Goal: Information Seeking & Learning: Learn about a topic

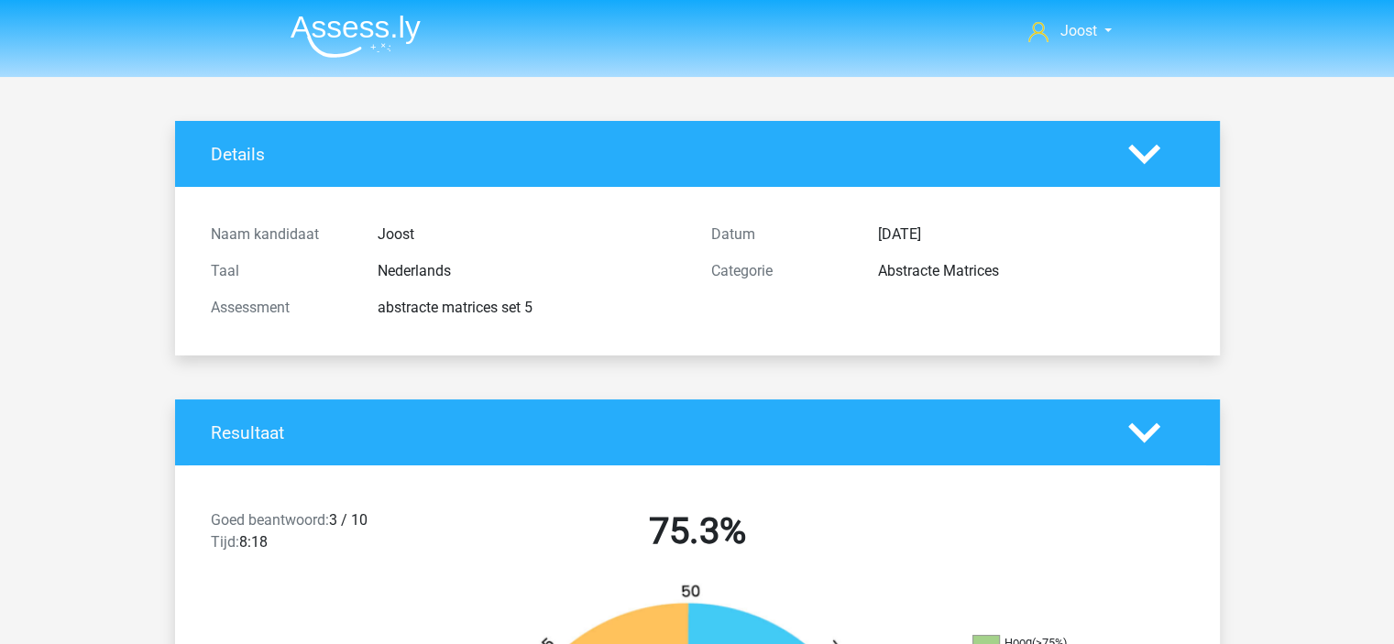
click at [1143, 421] on icon at bounding box center [1144, 433] width 32 height 32
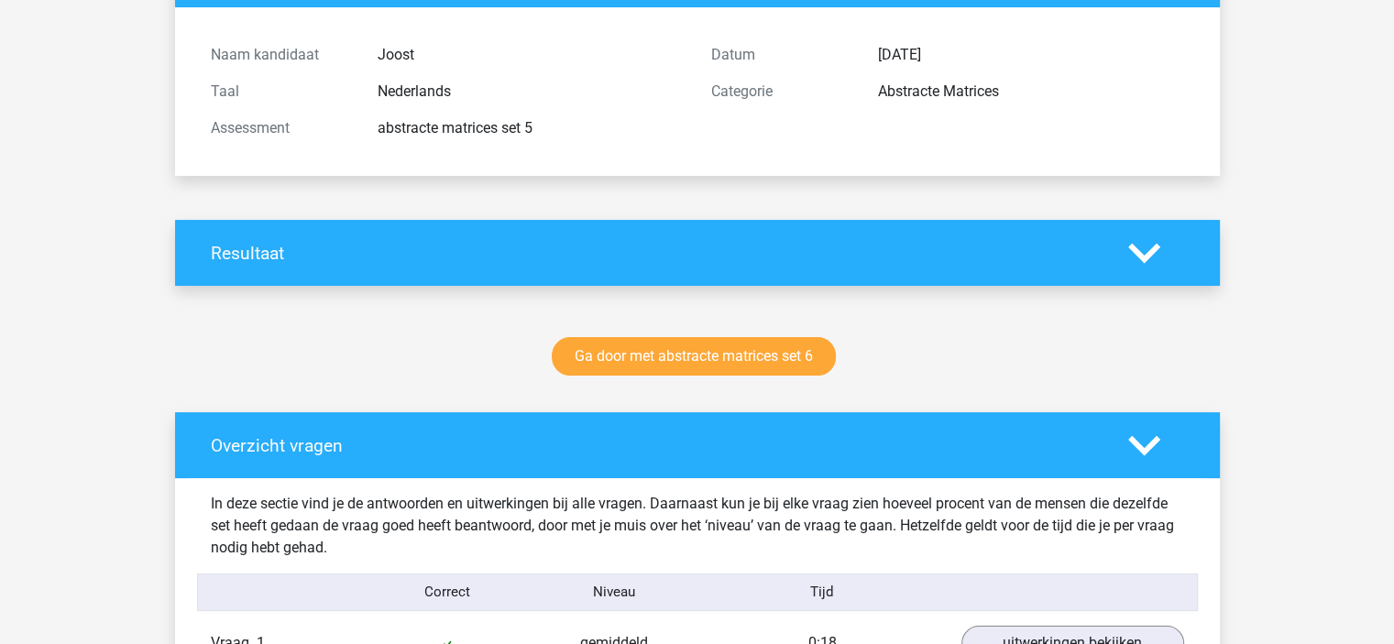
scroll to position [183, 0]
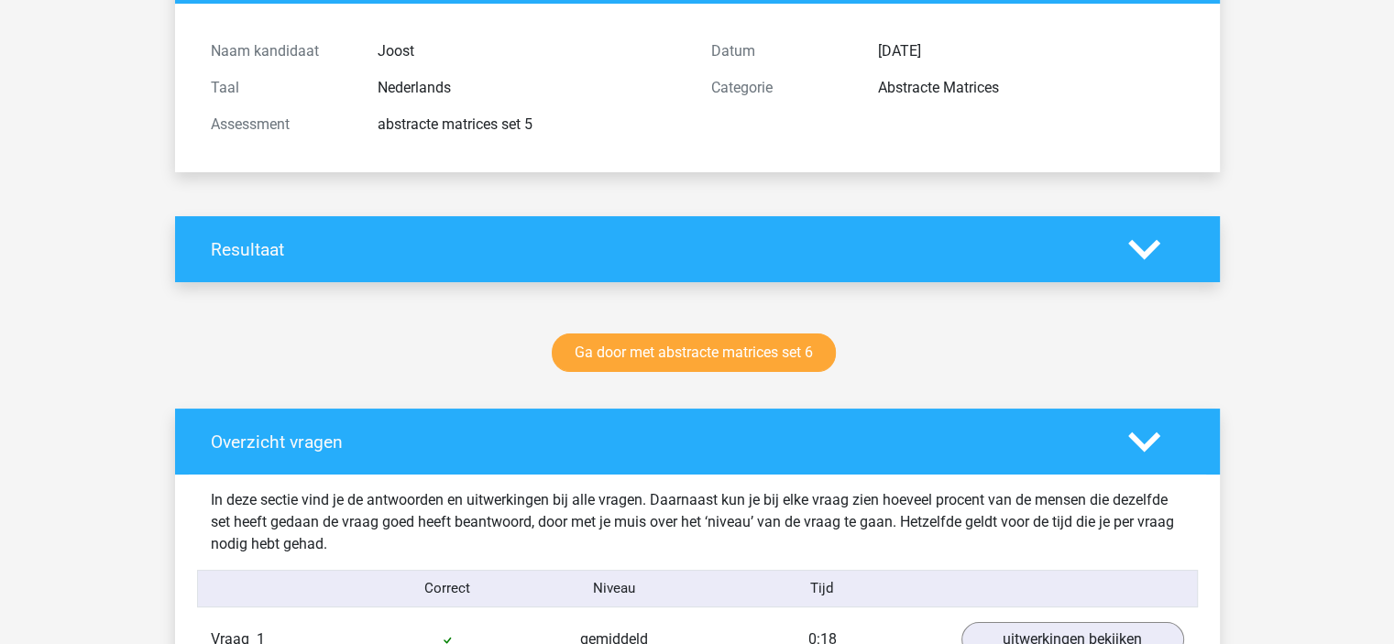
click at [1158, 455] on div "Overzicht vragen" at bounding box center [697, 442] width 1045 height 66
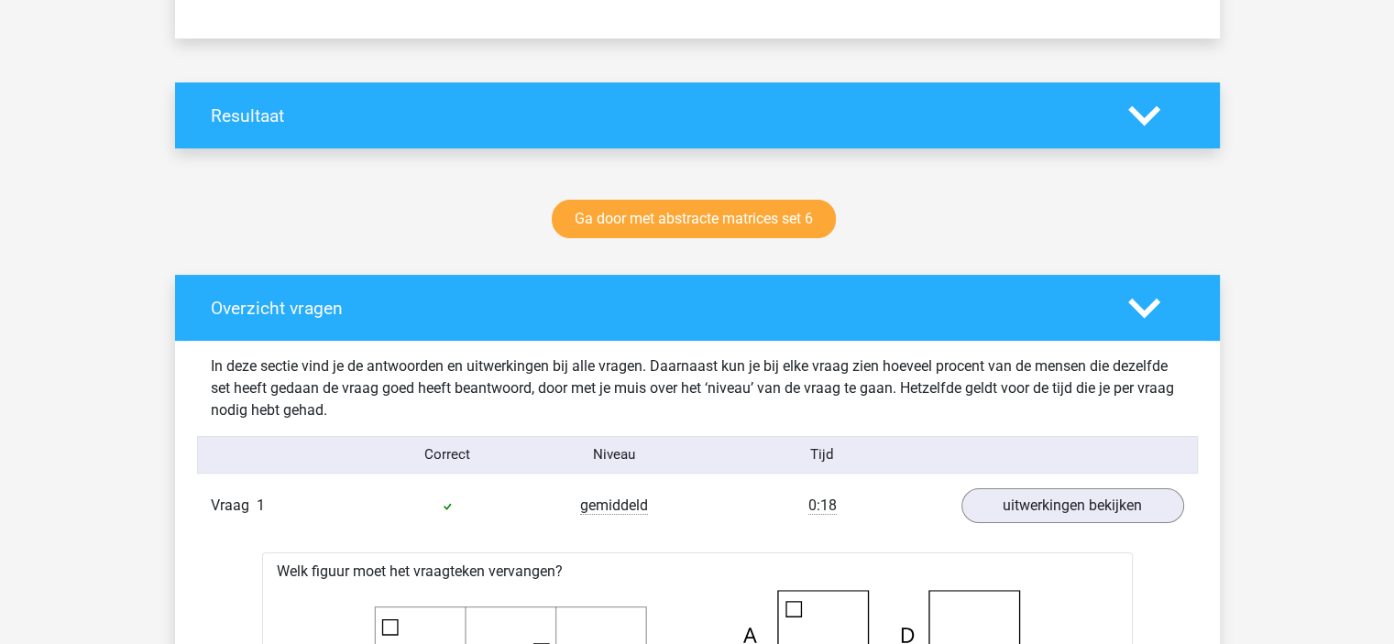
scroll to position [275, 0]
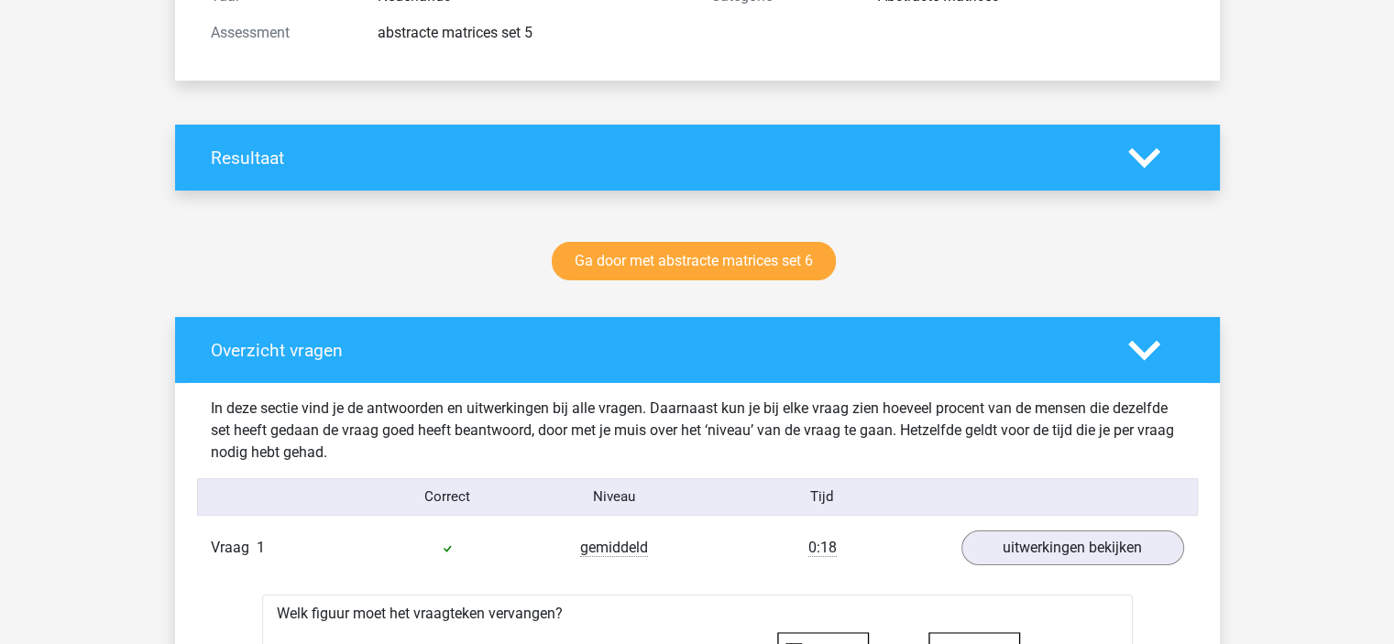
click at [1144, 356] on polygon at bounding box center [1144, 350] width 32 height 20
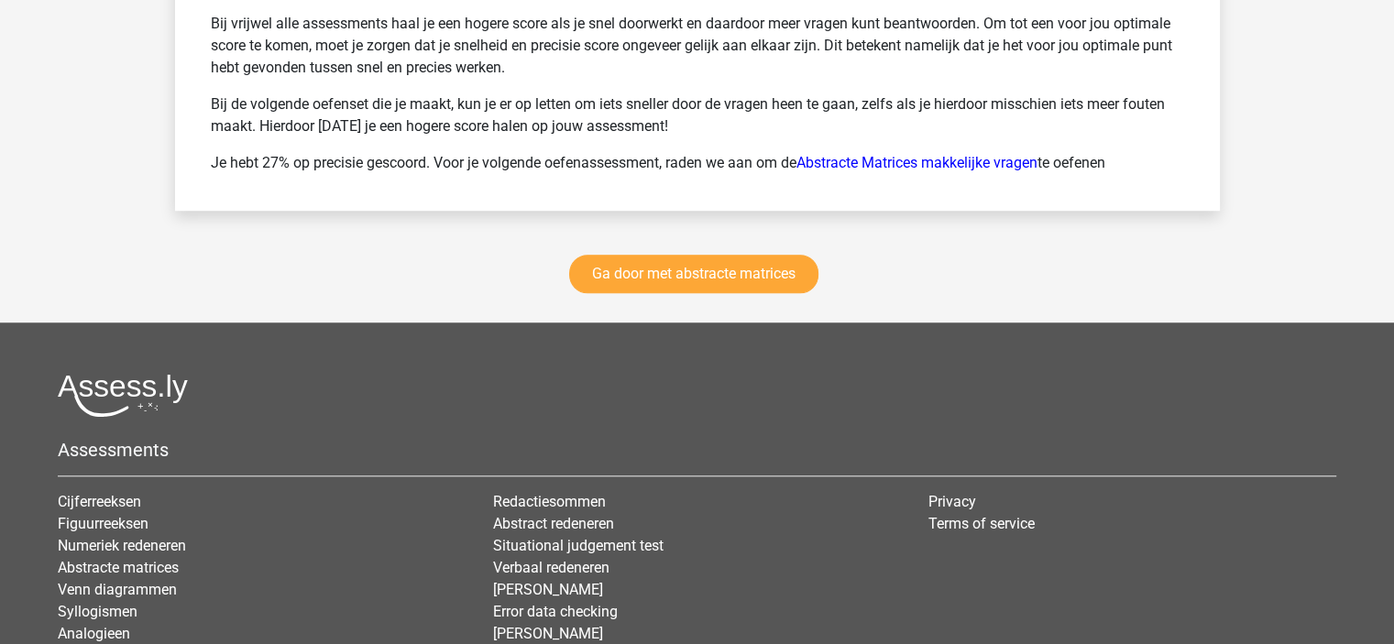
scroll to position [1650, 0]
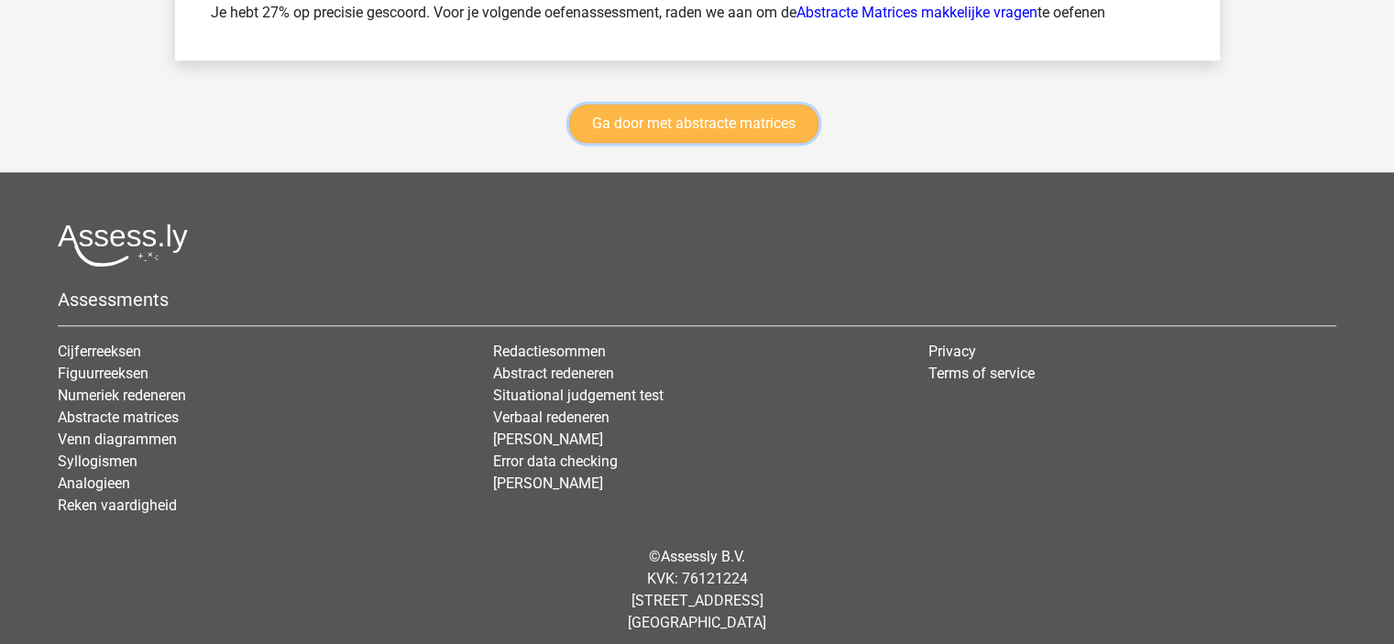
click at [667, 110] on link "Ga door met abstracte matrices" at bounding box center [693, 123] width 249 height 38
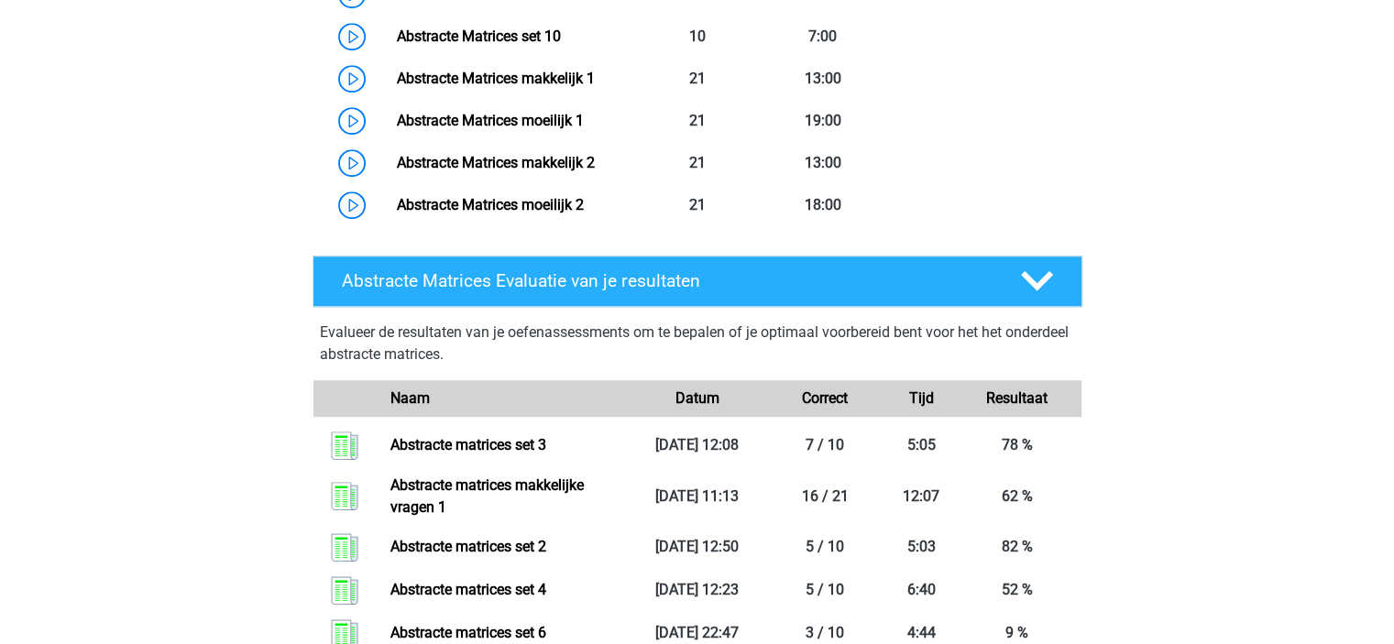
scroll to position [1367, 0]
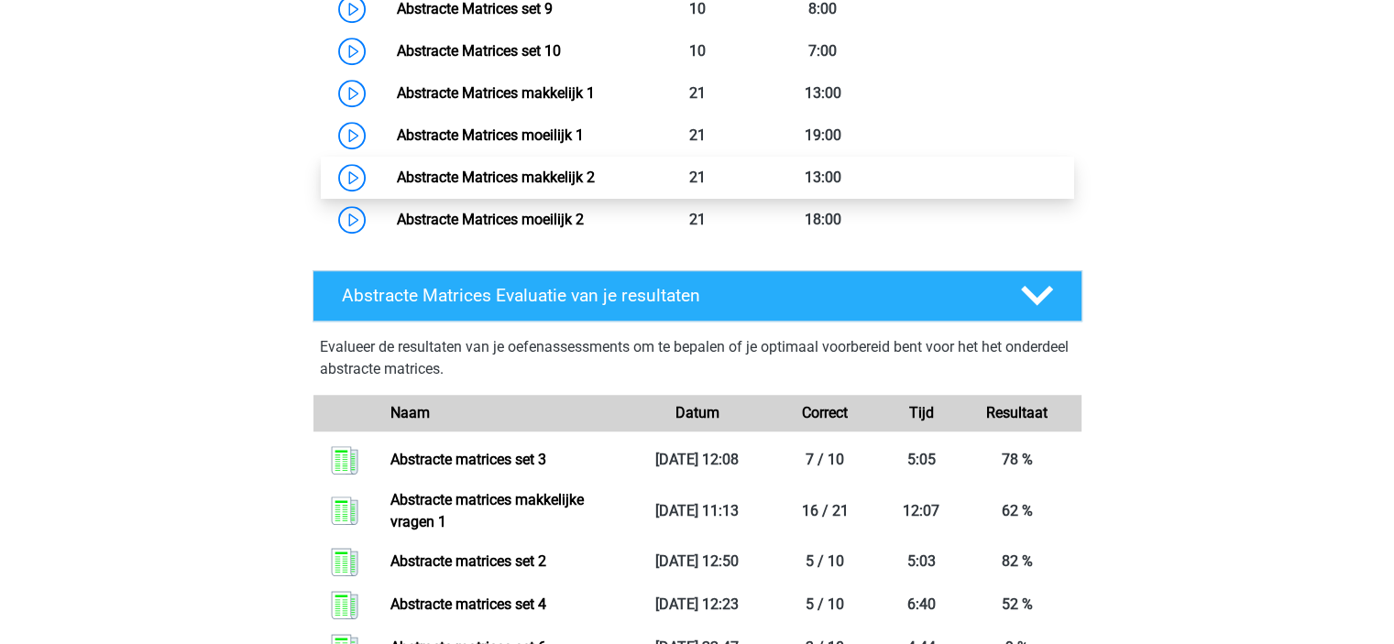
click at [550, 179] on link "Abstracte Matrices makkelijk 2" at bounding box center [496, 177] width 198 height 17
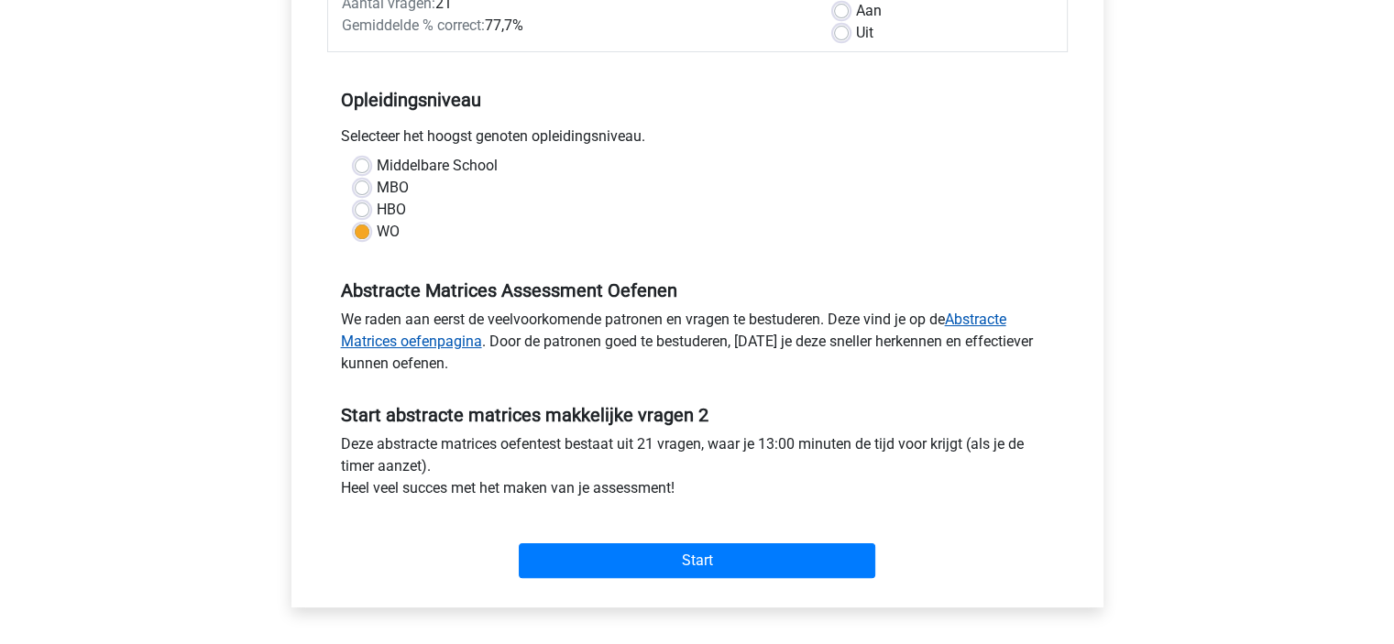
scroll to position [458, 0]
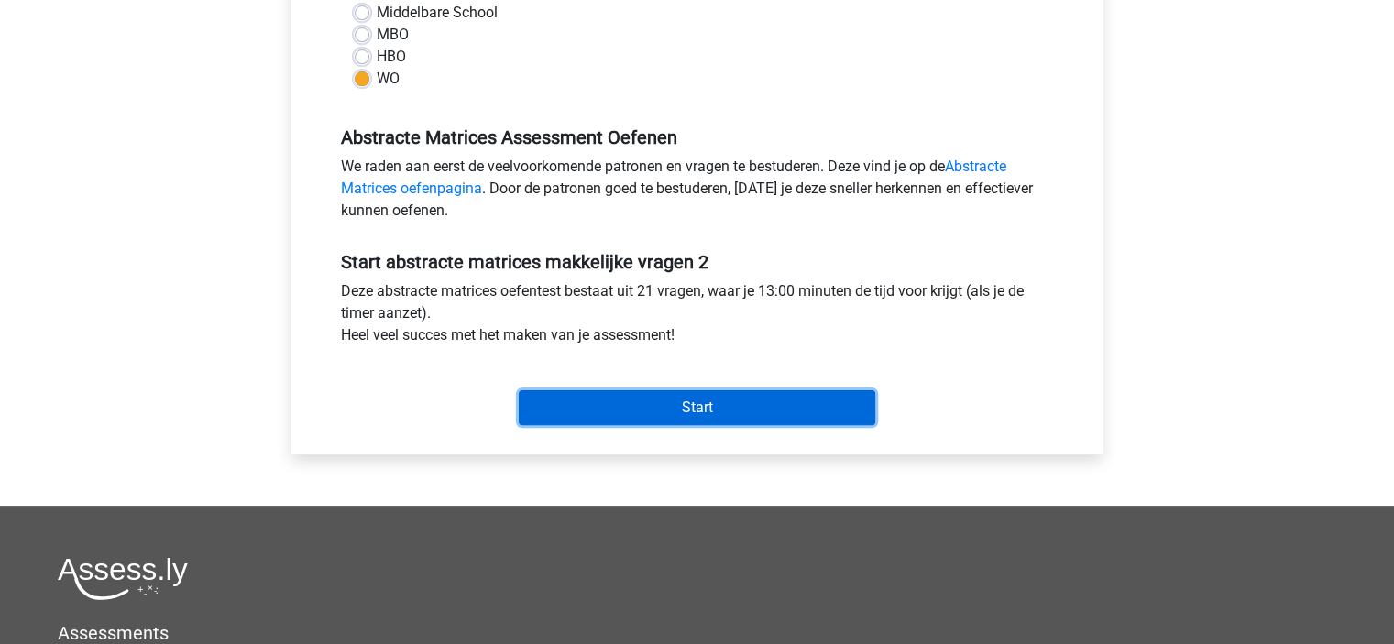
click at [631, 417] on input "Start" at bounding box center [697, 407] width 356 height 35
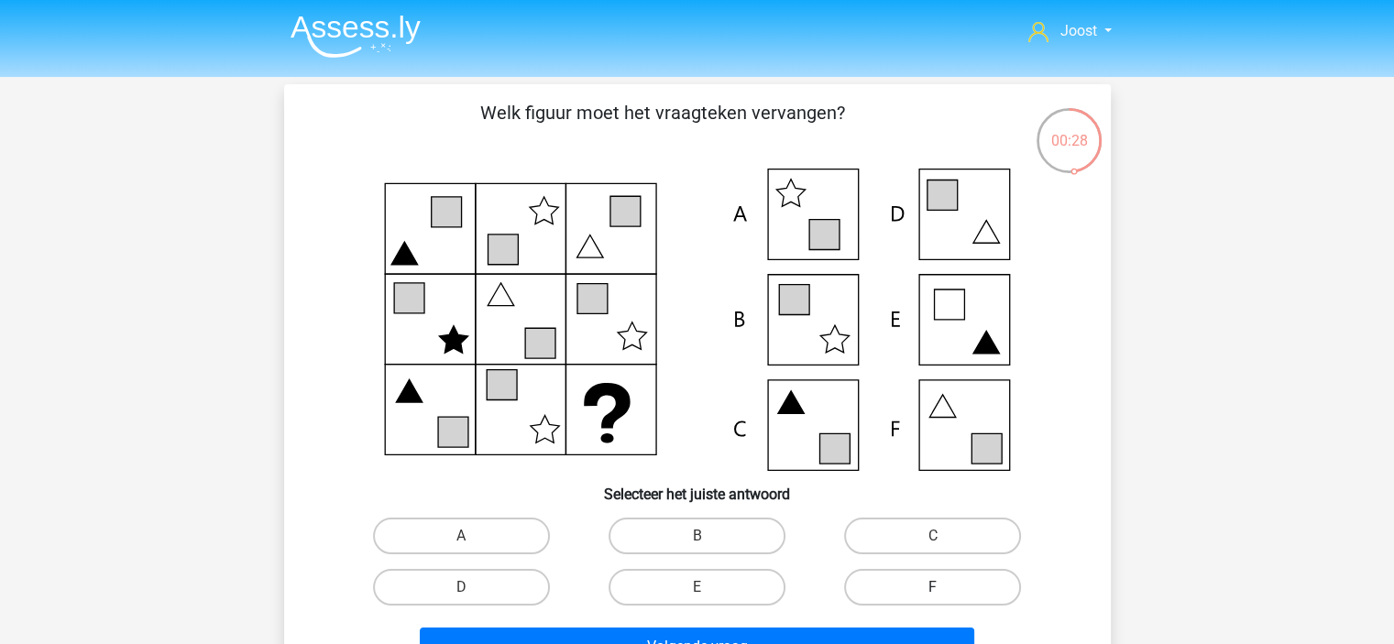
click at [946, 580] on label "F" at bounding box center [932, 587] width 177 height 37
click at [945, 587] on input "F" at bounding box center [939, 593] width 12 height 12
radio input "true"
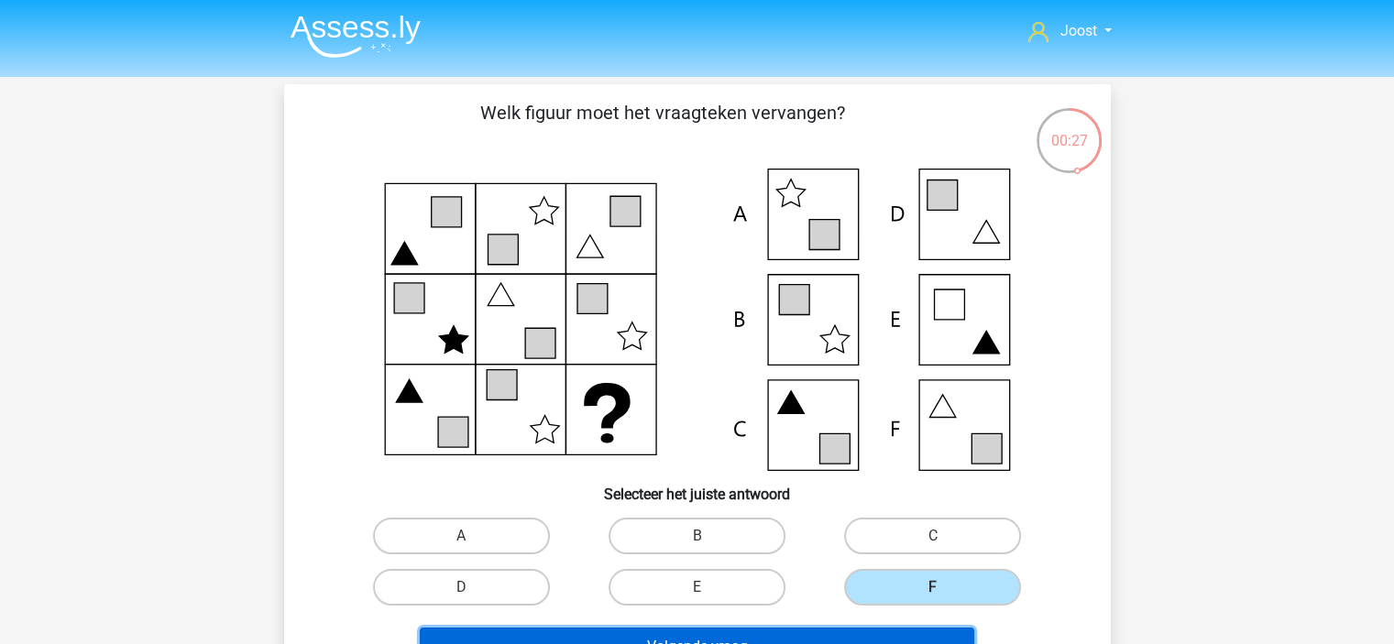
click at [853, 630] on button "Volgende vraag" at bounding box center [697, 647] width 554 height 38
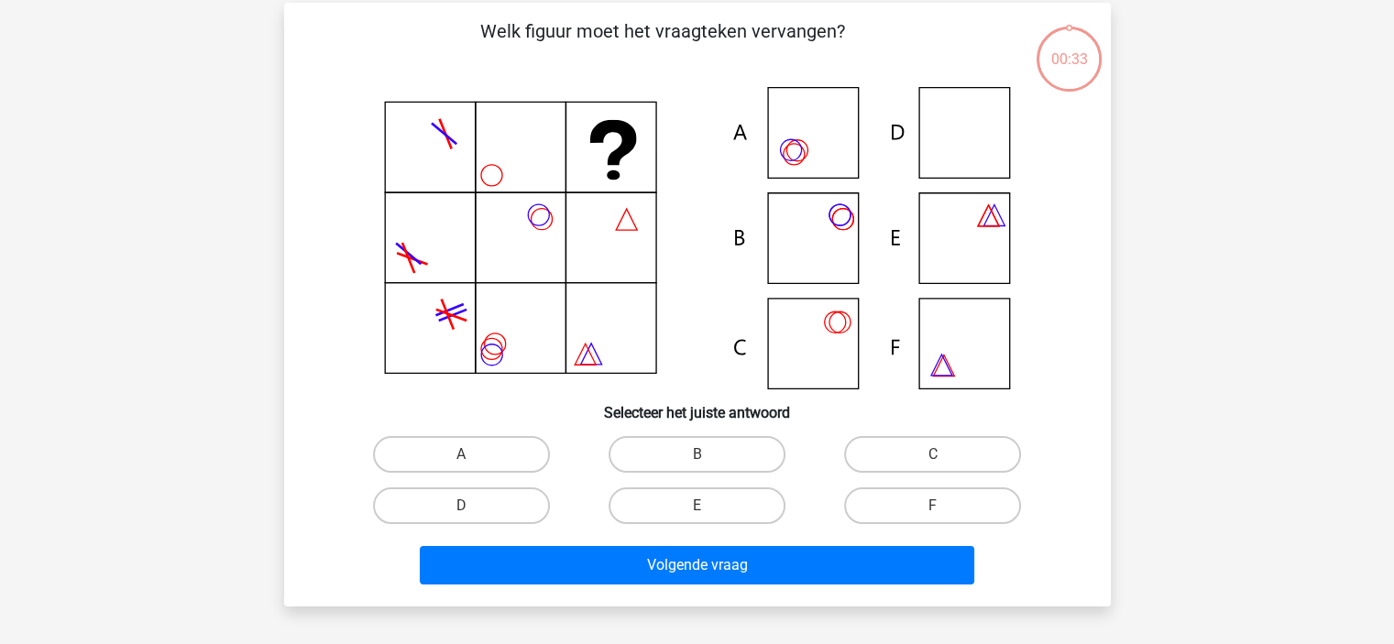
scroll to position [84, 0]
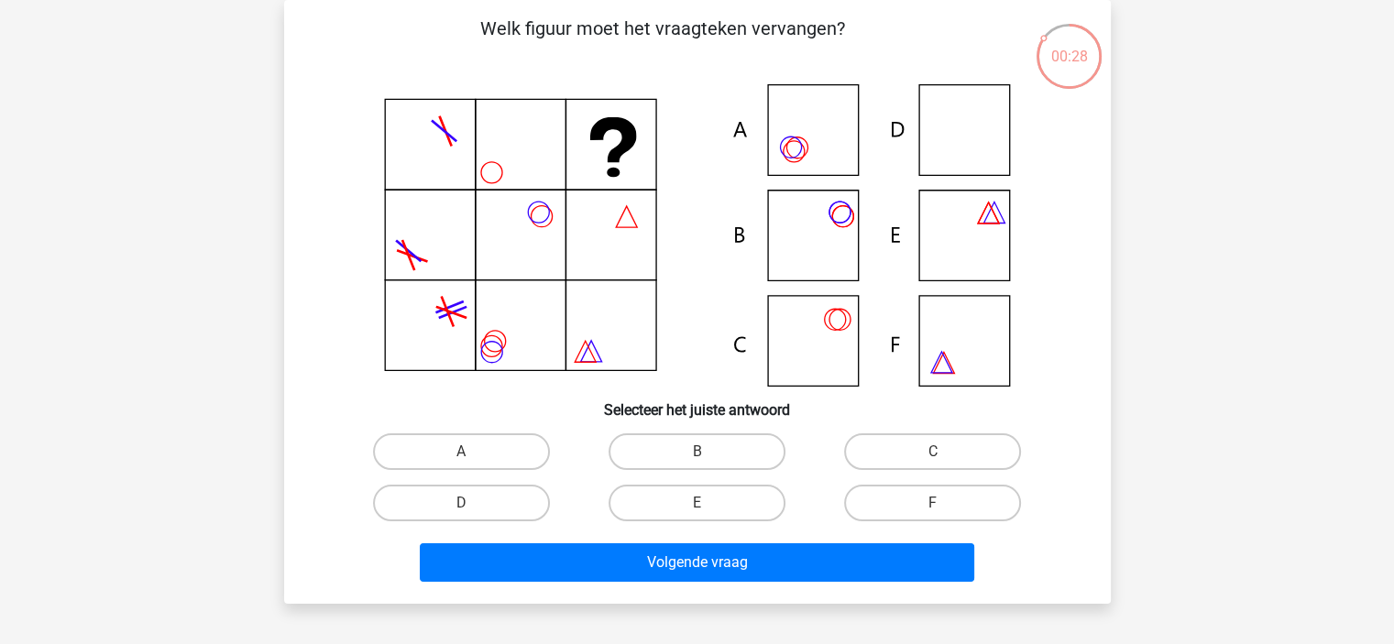
click at [943, 144] on icon at bounding box center [697, 235] width 739 height 302
click at [492, 498] on label "D" at bounding box center [461, 503] width 177 height 37
click at [473, 503] on input "D" at bounding box center [467, 509] width 12 height 12
radio input "true"
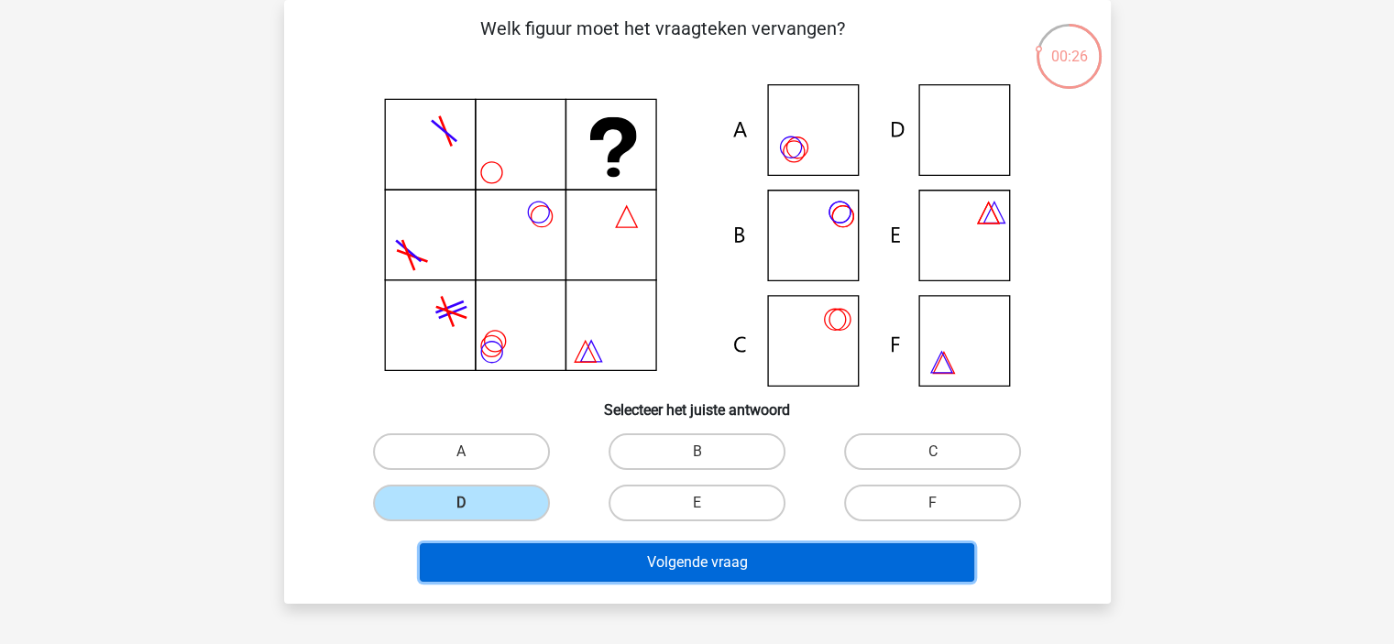
click at [569, 559] on button "Volgende vraag" at bounding box center [697, 562] width 554 height 38
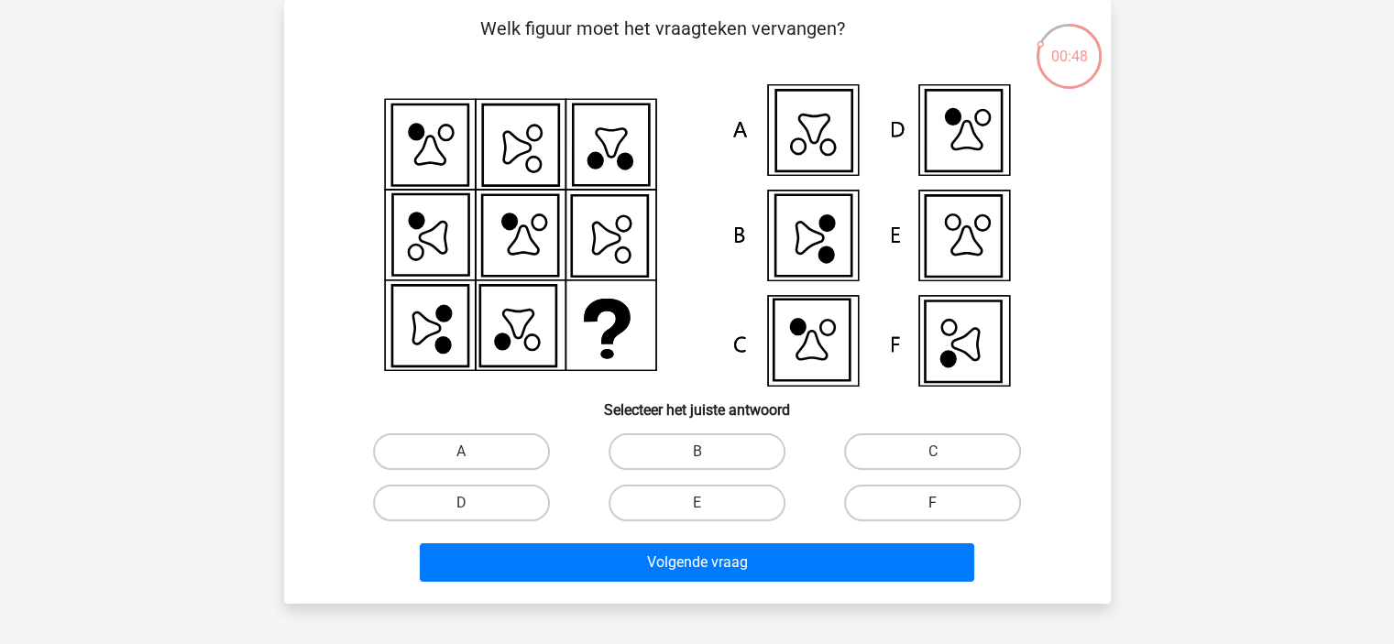
click at [909, 516] on label "F" at bounding box center [932, 503] width 177 height 37
click at [933, 515] on input "F" at bounding box center [939, 509] width 12 height 12
radio input "true"
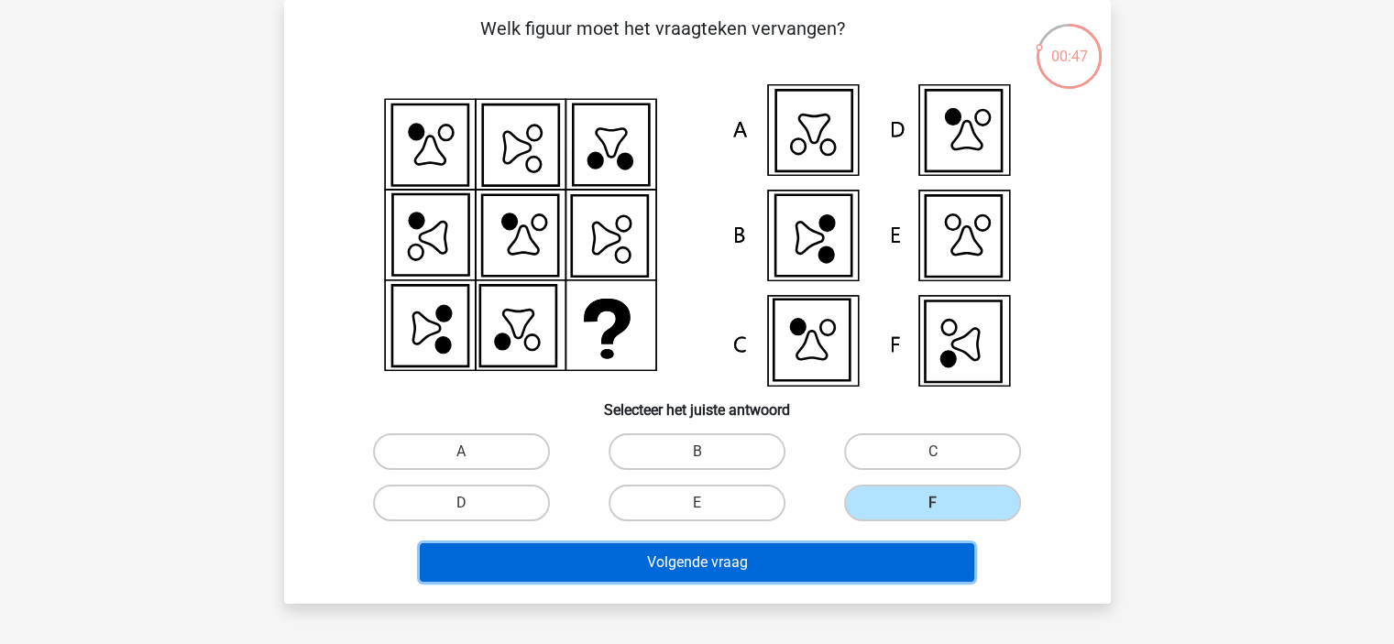
click at [891, 565] on button "Volgende vraag" at bounding box center [697, 562] width 554 height 38
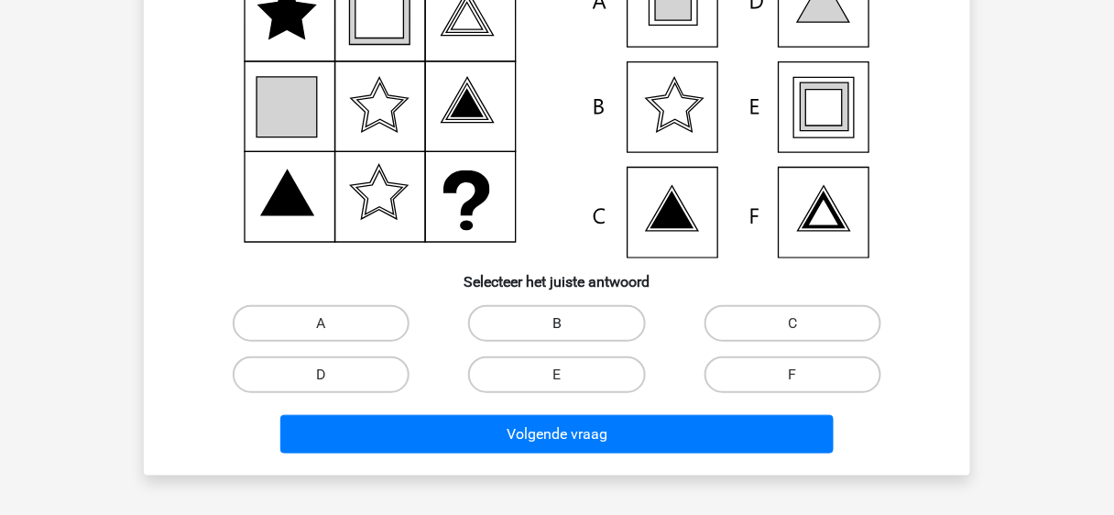
scroll to position [220, 0]
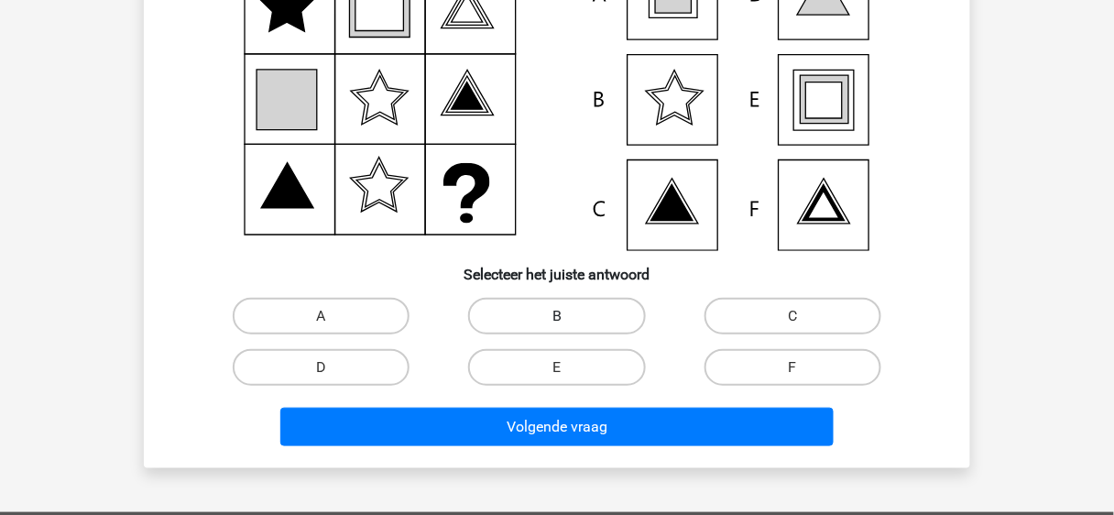
click at [587, 331] on label "B" at bounding box center [556, 316] width 177 height 37
click at [569, 328] on input "B" at bounding box center [563, 322] width 12 height 12
radio input "true"
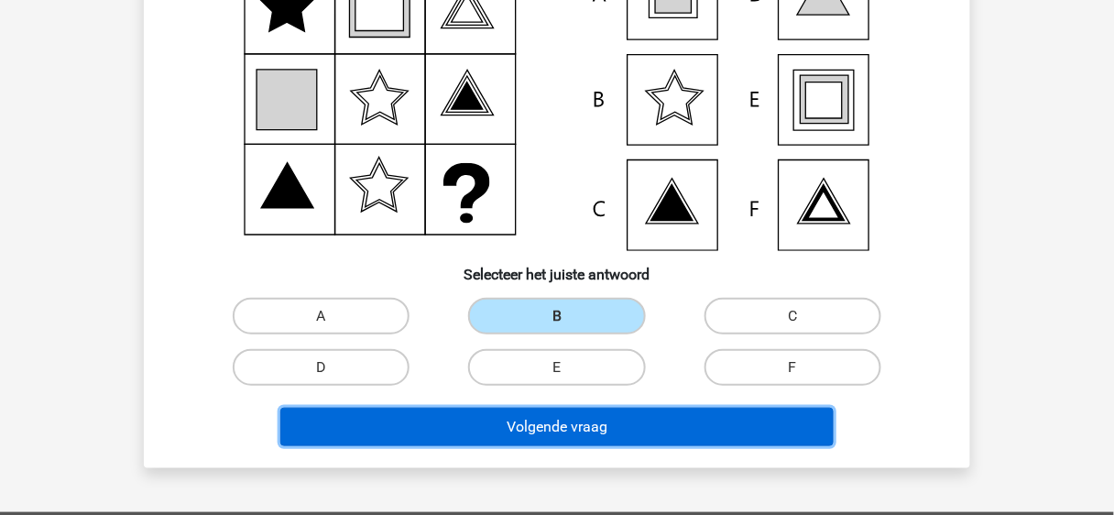
click at [558, 433] on button "Volgende vraag" at bounding box center [557, 427] width 554 height 38
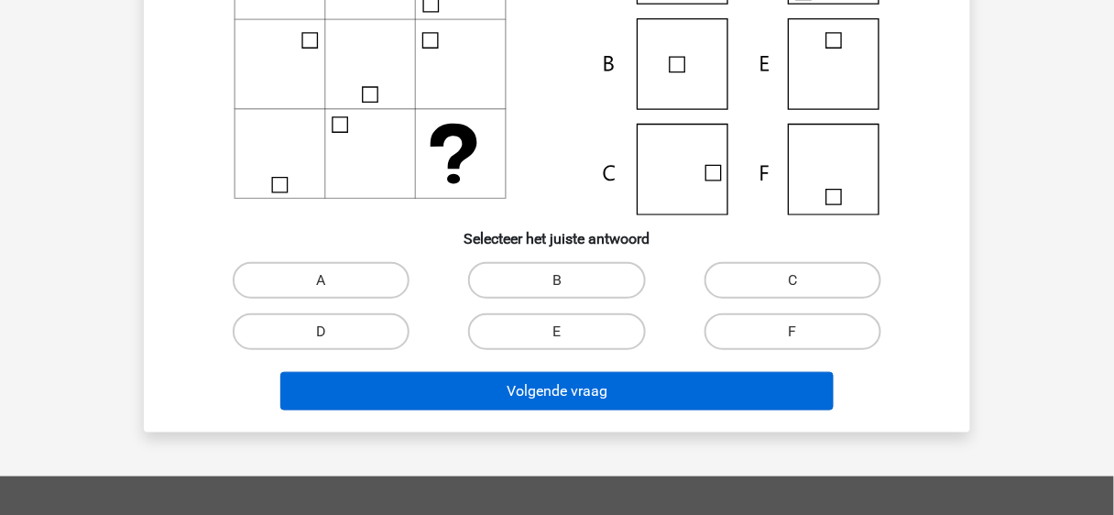
scroll to position [158, 0]
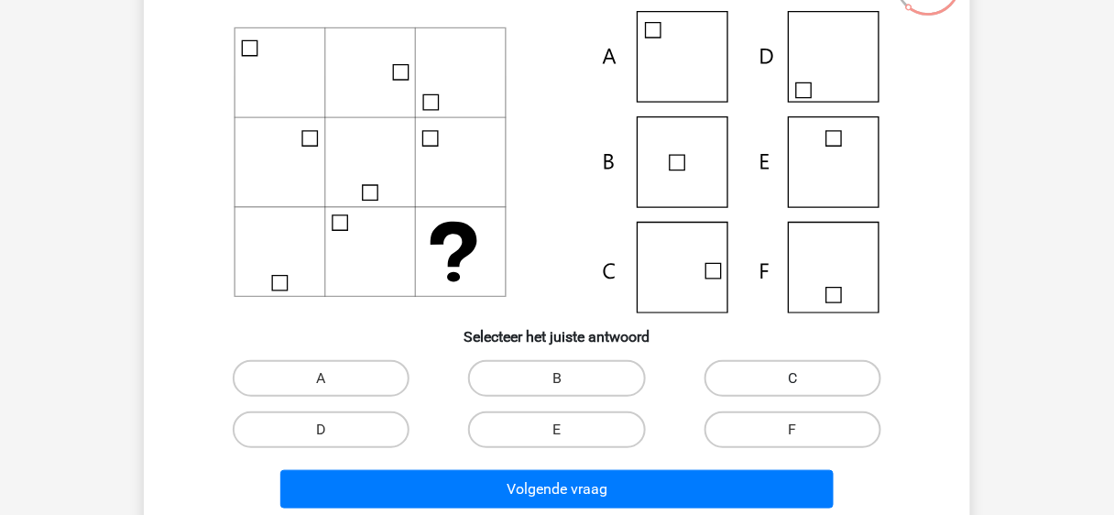
click at [819, 367] on label "C" at bounding box center [793, 378] width 177 height 37
click at [805, 378] on input "C" at bounding box center [799, 384] width 12 height 12
radio input "true"
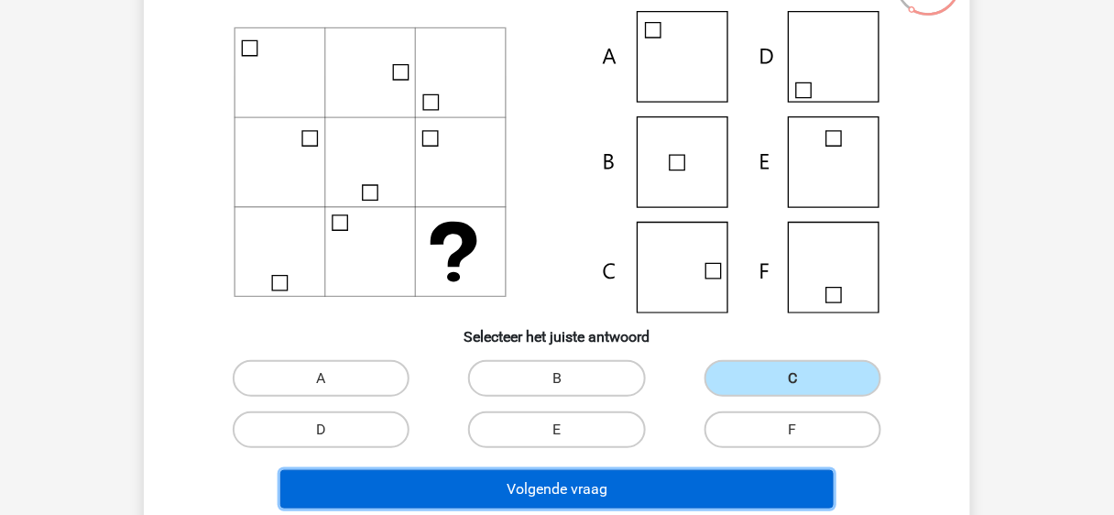
click at [707, 491] on button "Volgende vraag" at bounding box center [557, 489] width 554 height 38
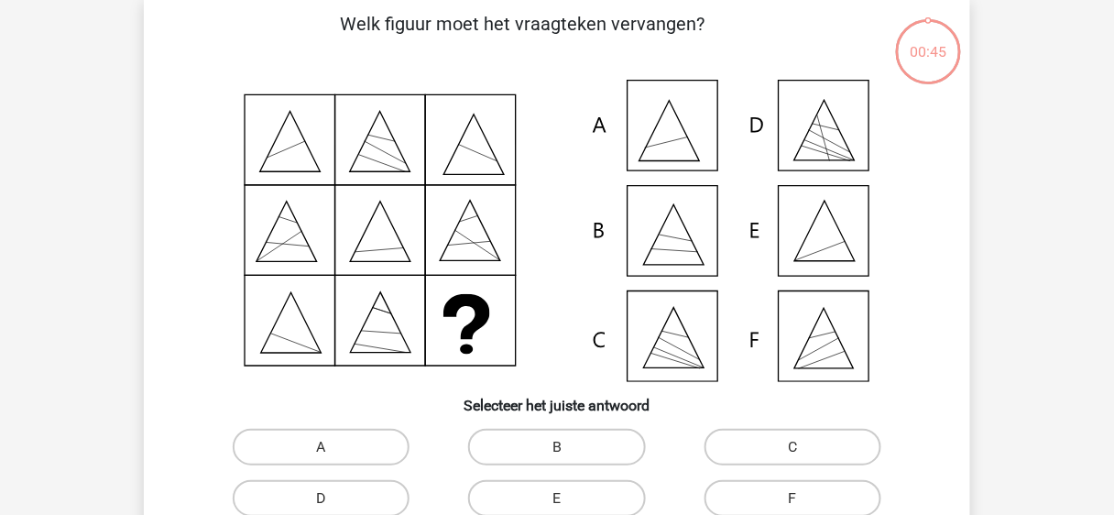
scroll to position [84, 0]
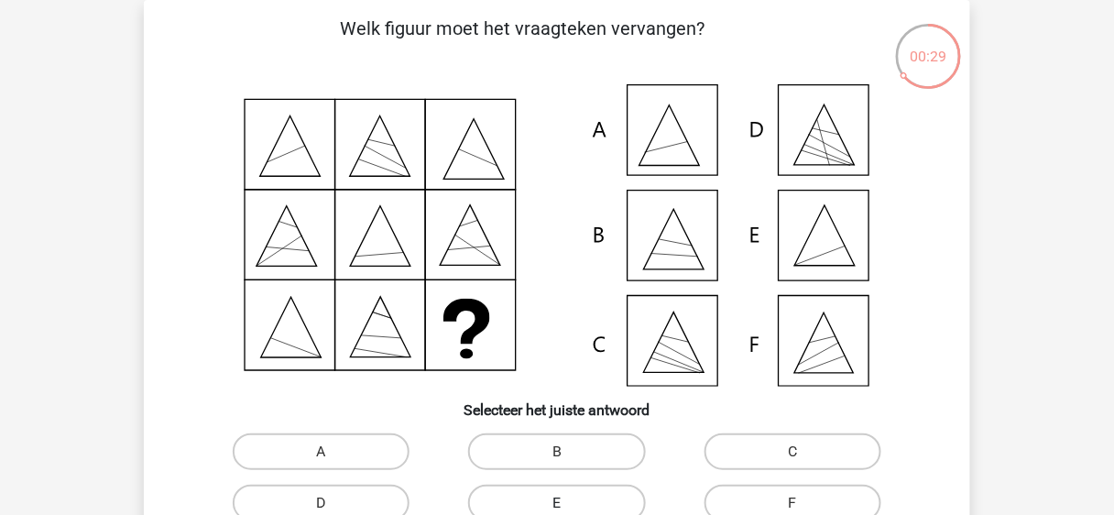
click at [614, 504] on label "E" at bounding box center [556, 503] width 177 height 37
click at [569, 504] on input "E" at bounding box center [563, 509] width 12 height 12
radio input "true"
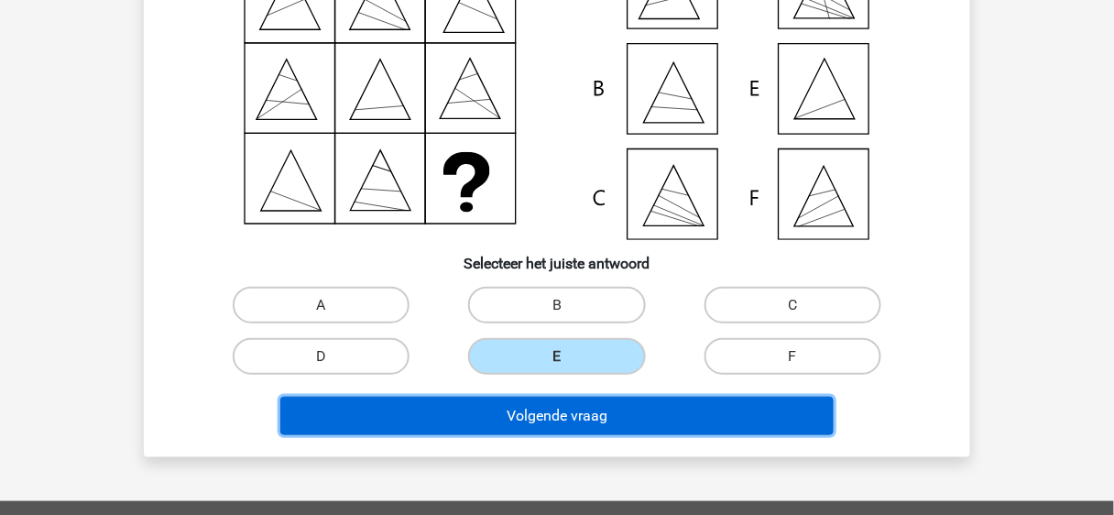
click at [529, 413] on button "Volgende vraag" at bounding box center [557, 416] width 554 height 38
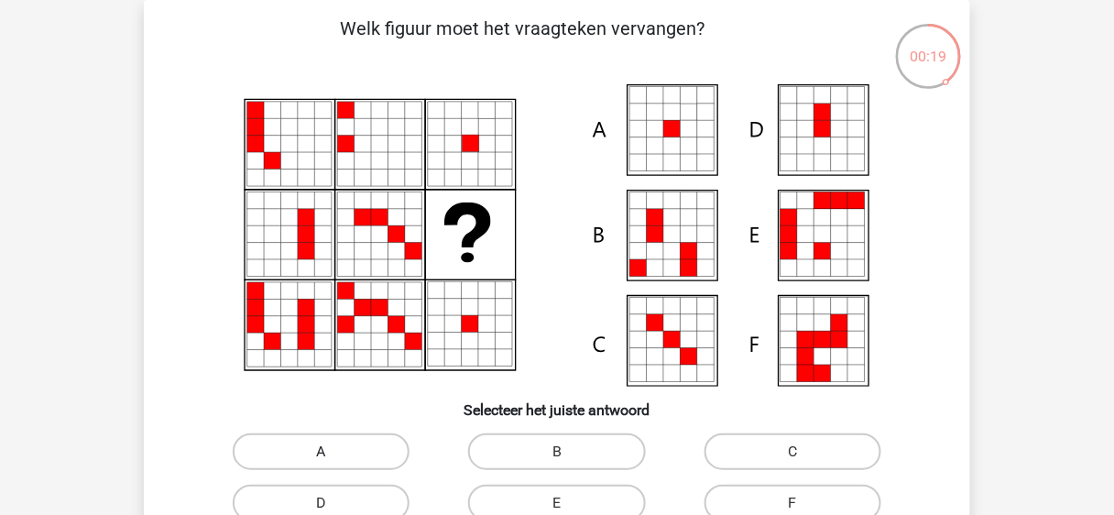
click at [348, 438] on label "A" at bounding box center [321, 451] width 177 height 37
click at [334, 452] on input "A" at bounding box center [328, 458] width 12 height 12
radio input "true"
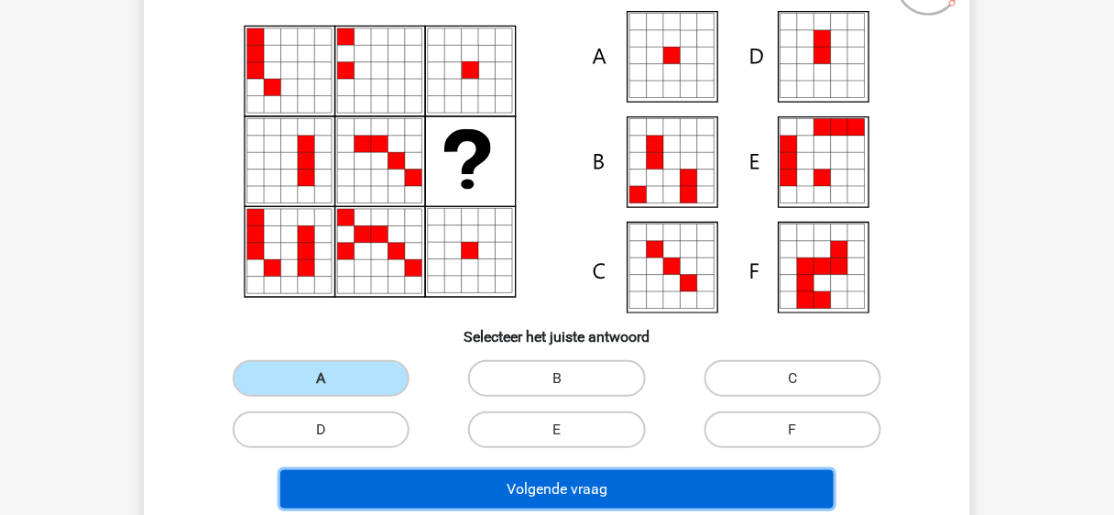
click at [470, 483] on button "Volgende vraag" at bounding box center [557, 489] width 554 height 38
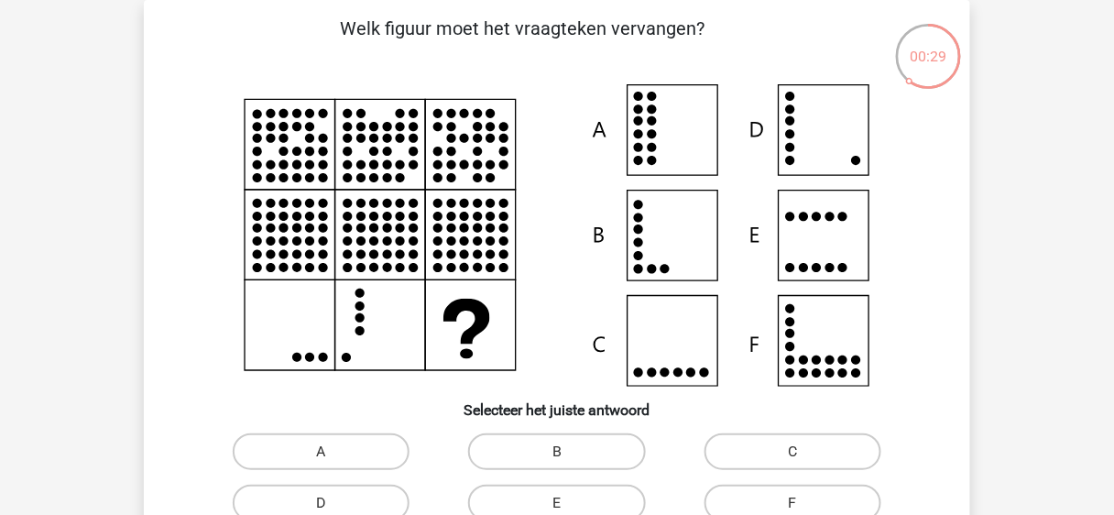
click at [323, 504] on input "D" at bounding box center [328, 509] width 12 height 12
radio input "true"
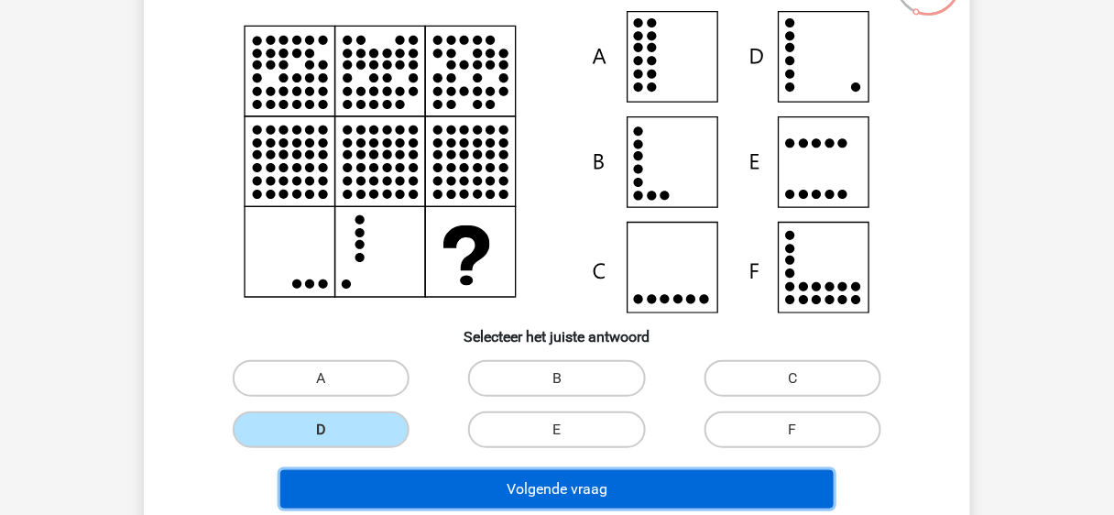
click at [487, 473] on button "Volgende vraag" at bounding box center [557, 489] width 554 height 38
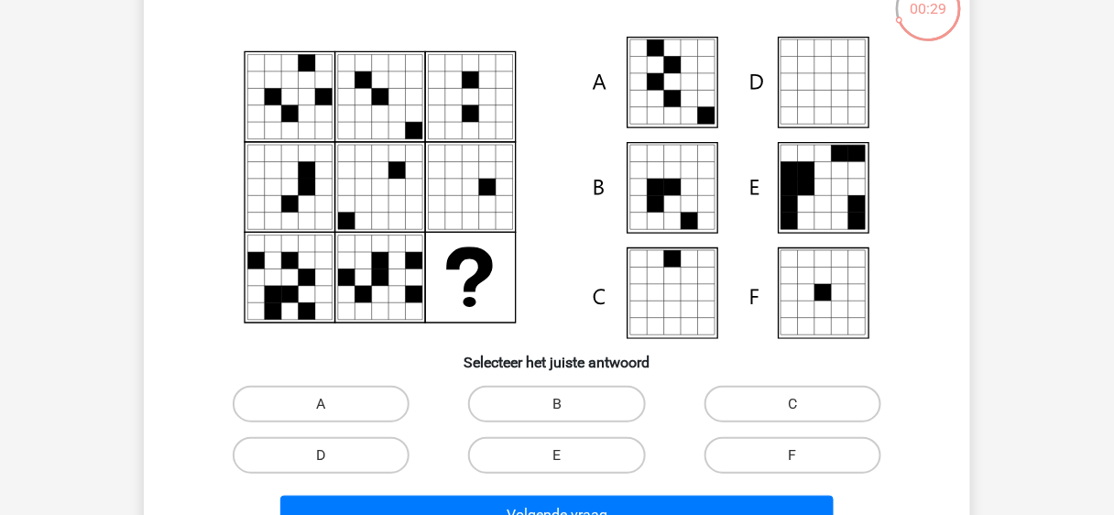
scroll to position [158, 0]
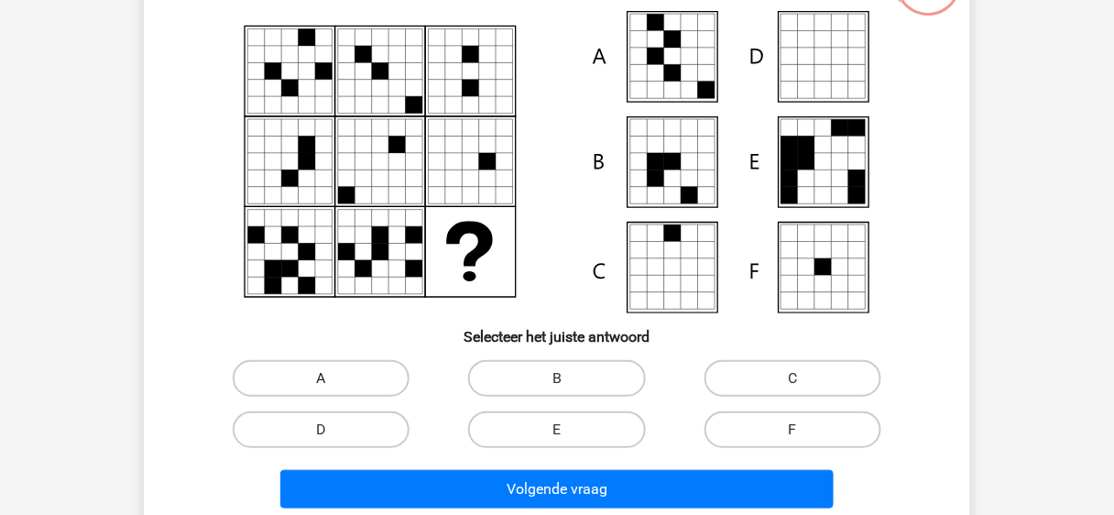
click at [385, 370] on label "A" at bounding box center [321, 378] width 177 height 37
click at [334, 378] on input "A" at bounding box center [328, 384] width 12 height 12
radio input "true"
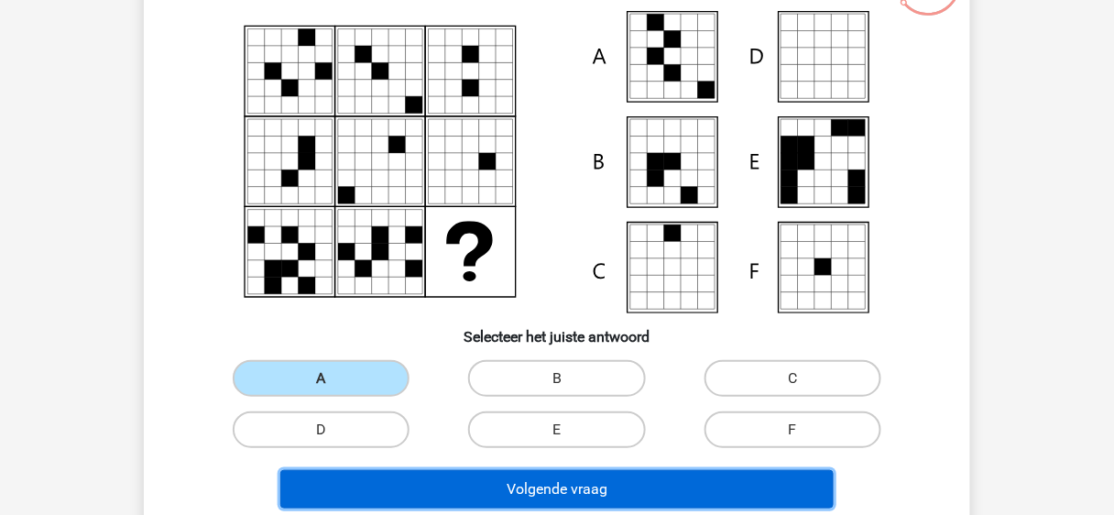
click at [527, 481] on button "Volgende vraag" at bounding box center [557, 489] width 554 height 38
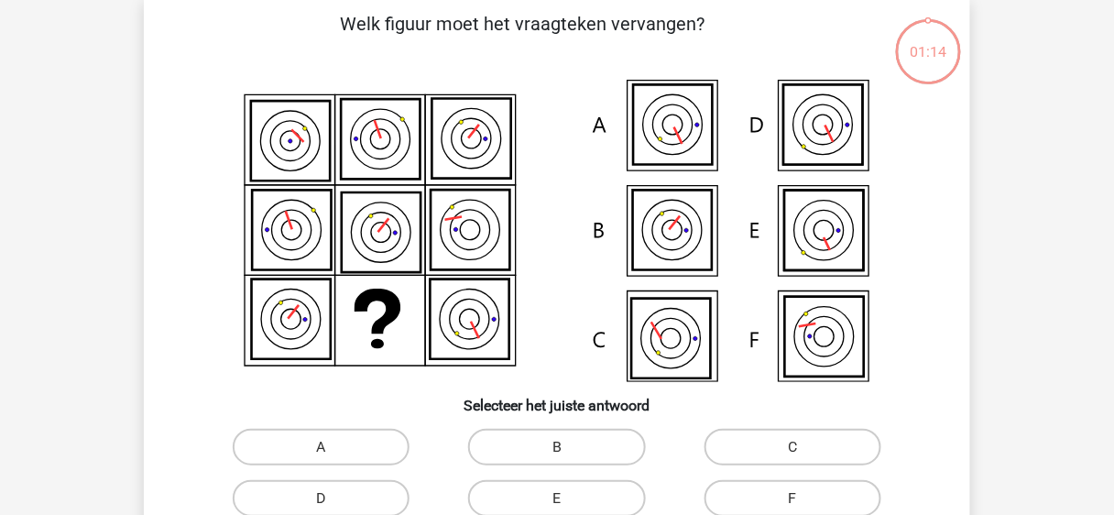
scroll to position [84, 0]
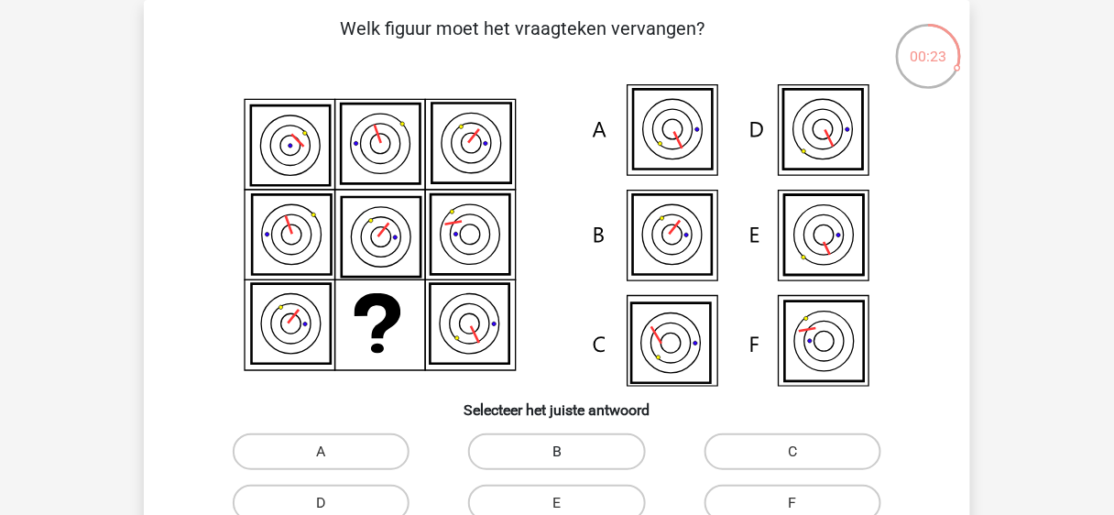
click at [524, 450] on label "B" at bounding box center [556, 451] width 177 height 37
click at [557, 452] on input "B" at bounding box center [563, 458] width 12 height 12
radio input "true"
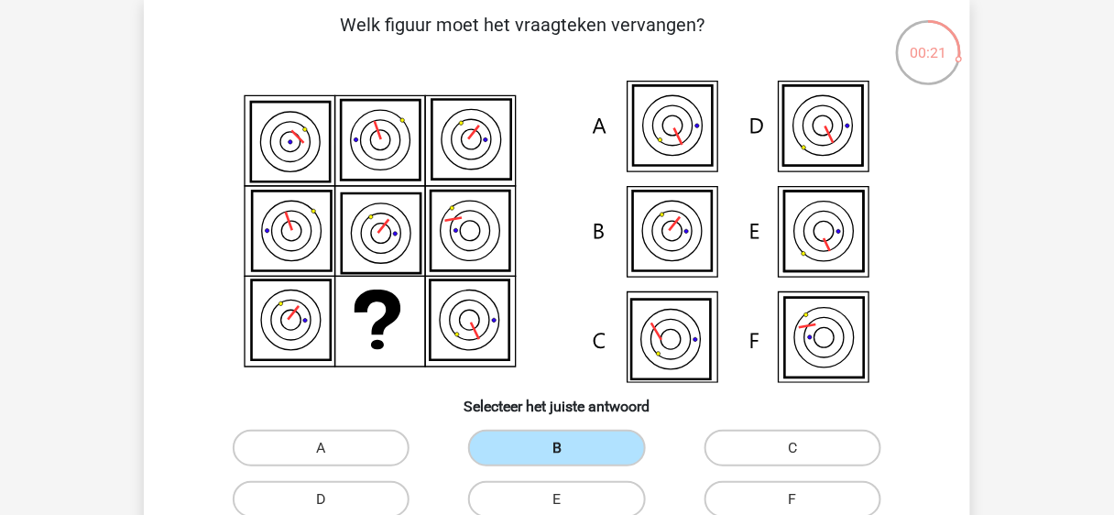
scroll to position [158, 0]
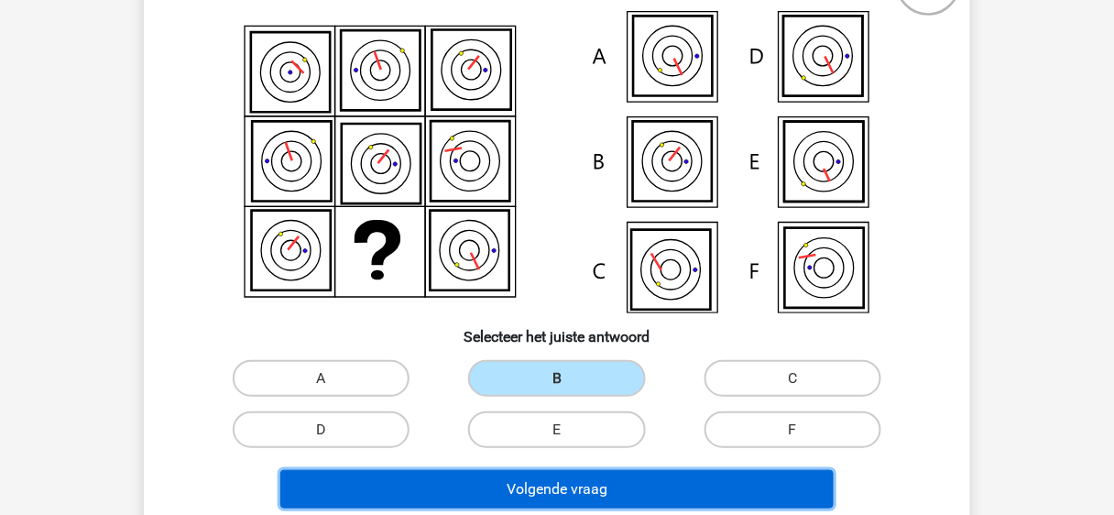
click at [520, 493] on button "Volgende vraag" at bounding box center [557, 489] width 554 height 38
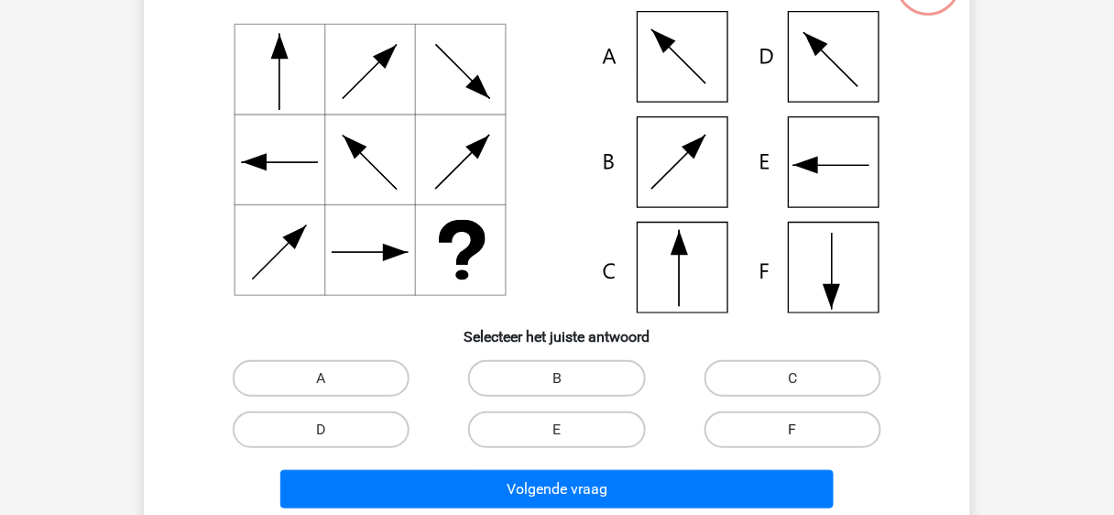
click at [746, 439] on label "F" at bounding box center [793, 429] width 177 height 37
click at [793, 439] on input "F" at bounding box center [799, 436] width 12 height 12
radio input "true"
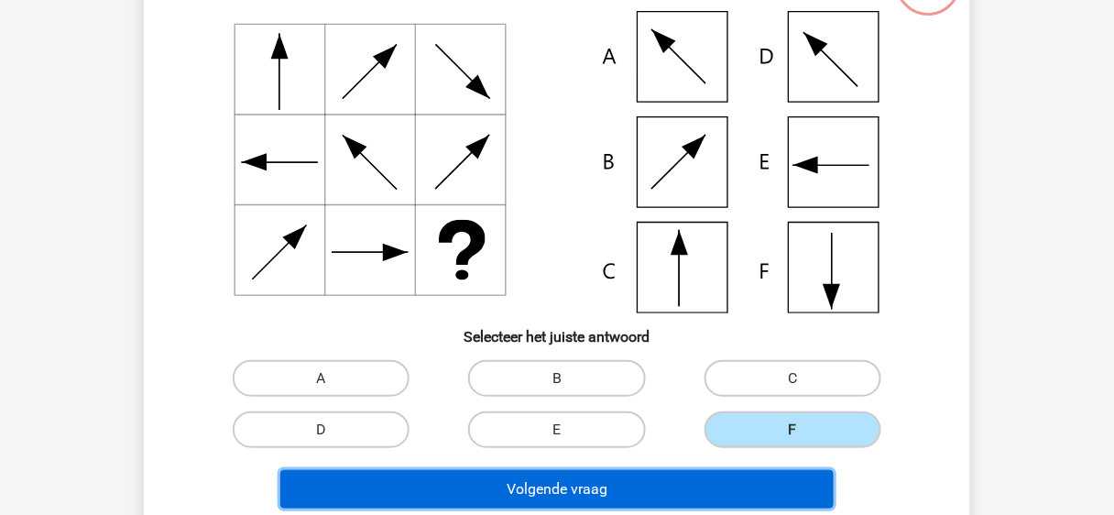
click at [660, 491] on button "Volgende vraag" at bounding box center [557, 489] width 554 height 38
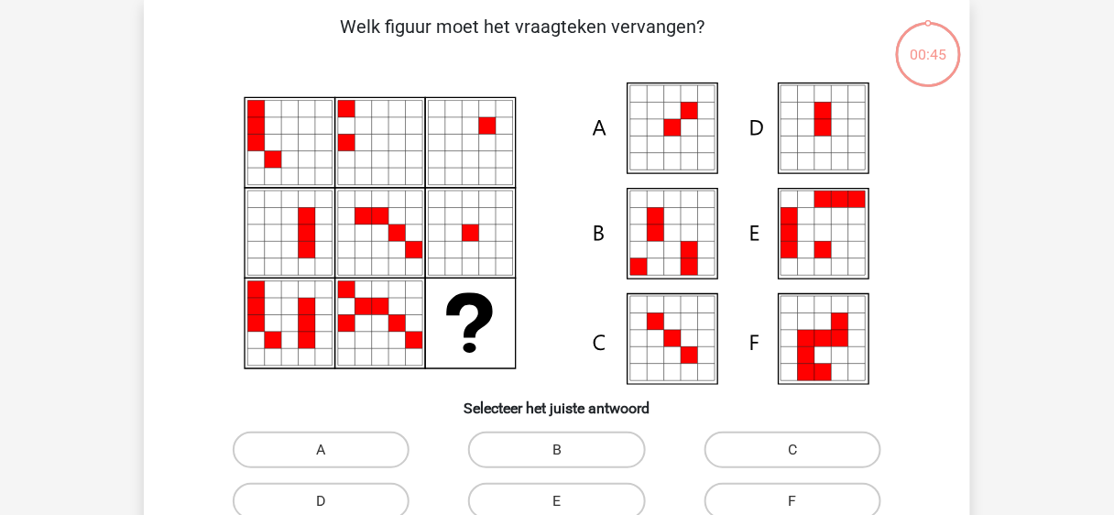
scroll to position [84, 0]
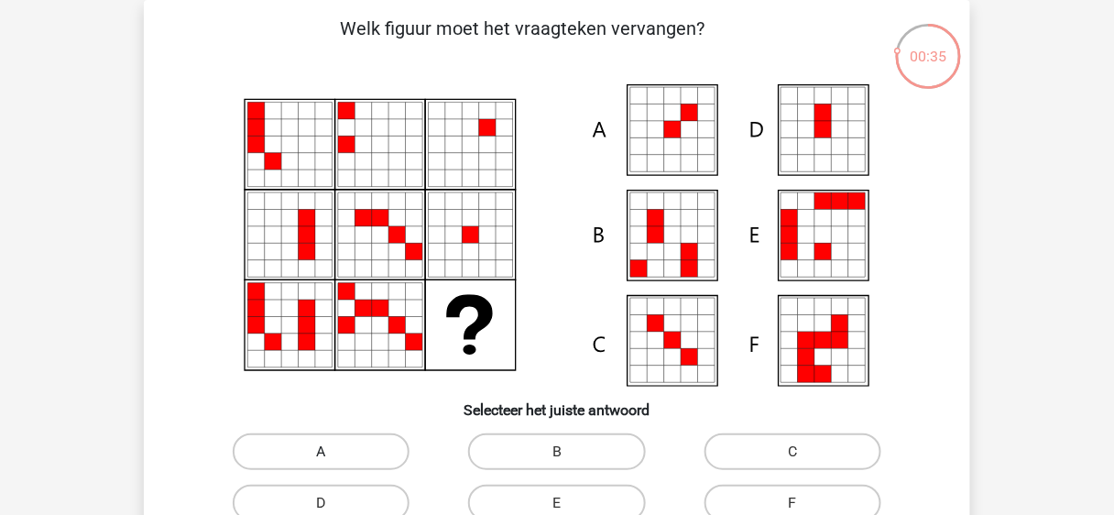
click at [361, 445] on label "A" at bounding box center [321, 451] width 177 height 37
click at [334, 452] on input "A" at bounding box center [328, 458] width 12 height 12
radio input "true"
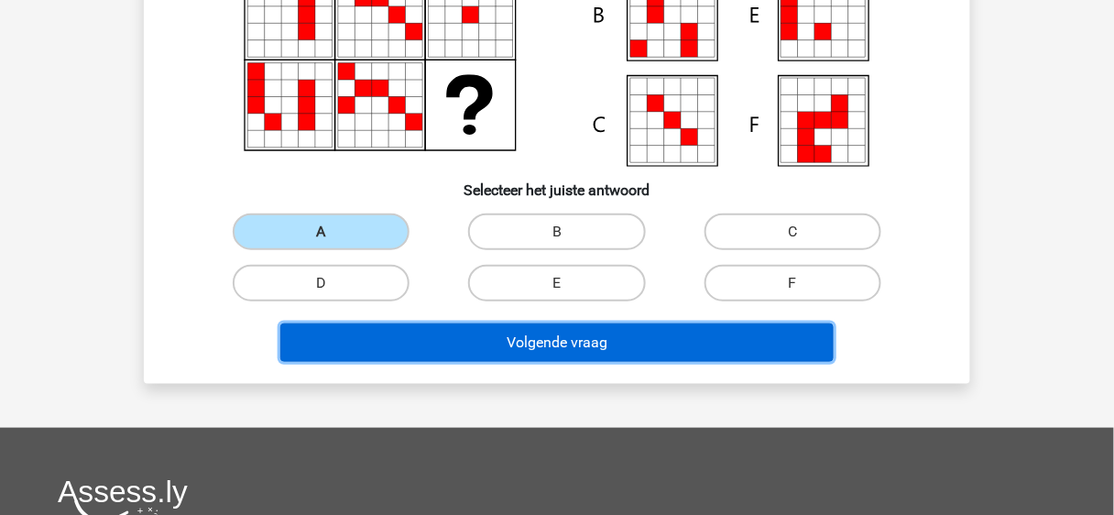
click at [447, 345] on button "Volgende vraag" at bounding box center [557, 342] width 554 height 38
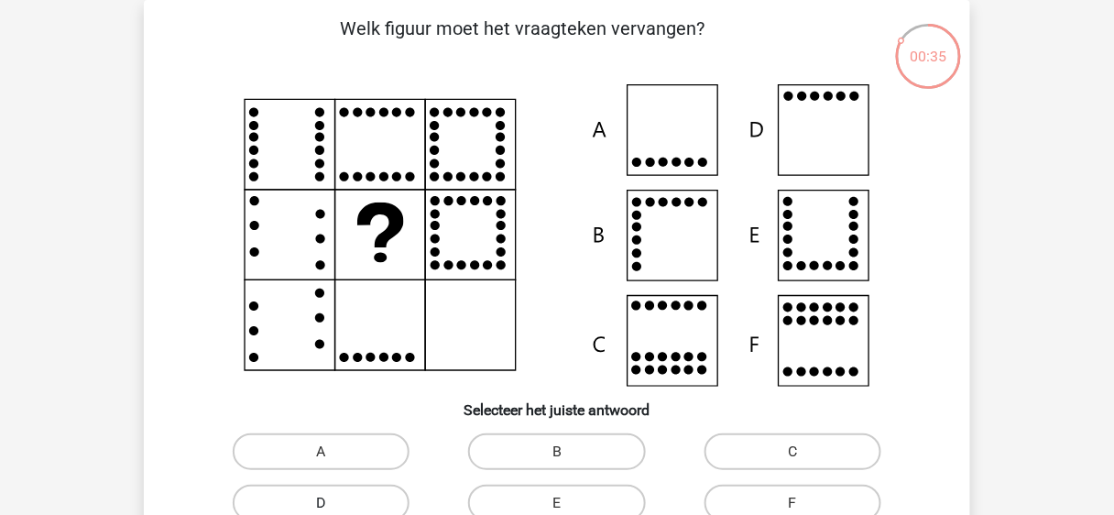
click at [364, 499] on label "D" at bounding box center [321, 503] width 177 height 37
click at [334, 503] on input "D" at bounding box center [328, 509] width 12 height 12
radio input "true"
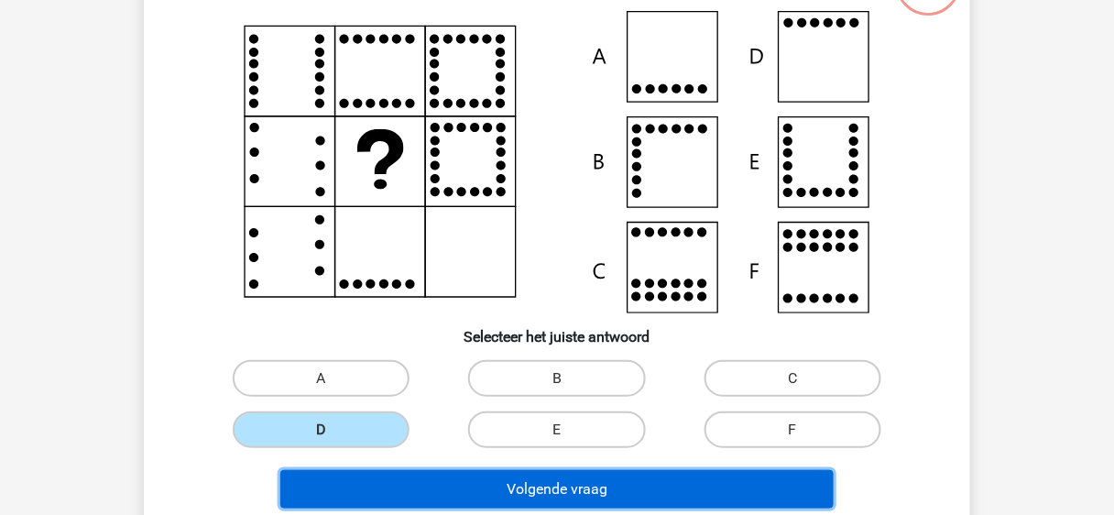
click at [559, 478] on button "Volgende vraag" at bounding box center [557, 489] width 554 height 38
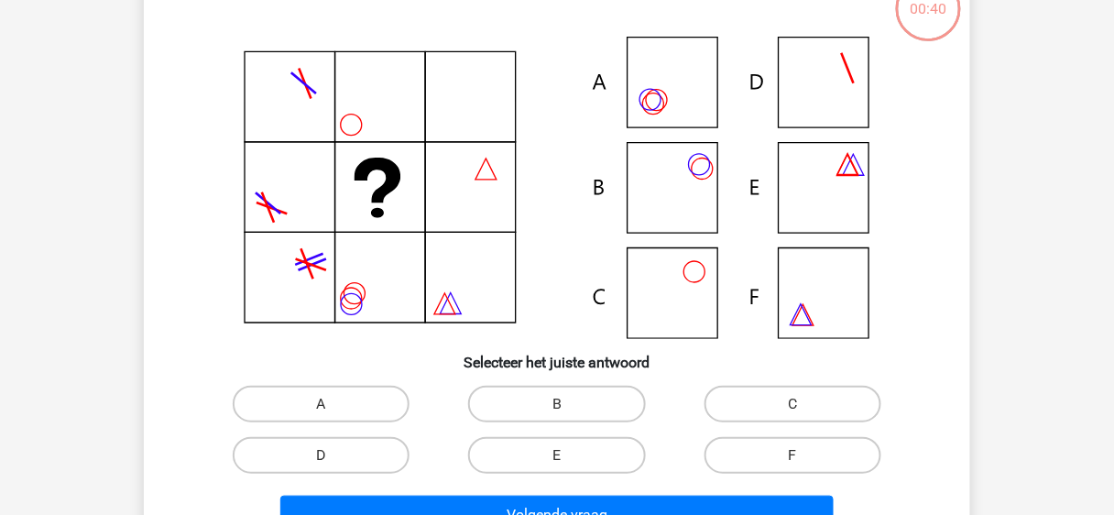
scroll to position [158, 0]
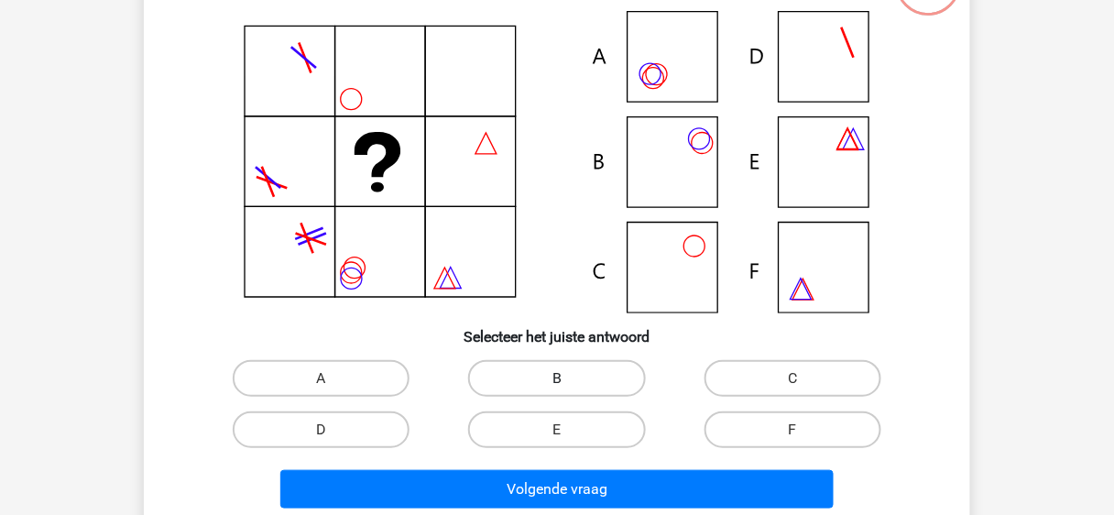
click at [570, 366] on label "B" at bounding box center [556, 378] width 177 height 37
click at [569, 378] on input "B" at bounding box center [563, 384] width 12 height 12
radio input "true"
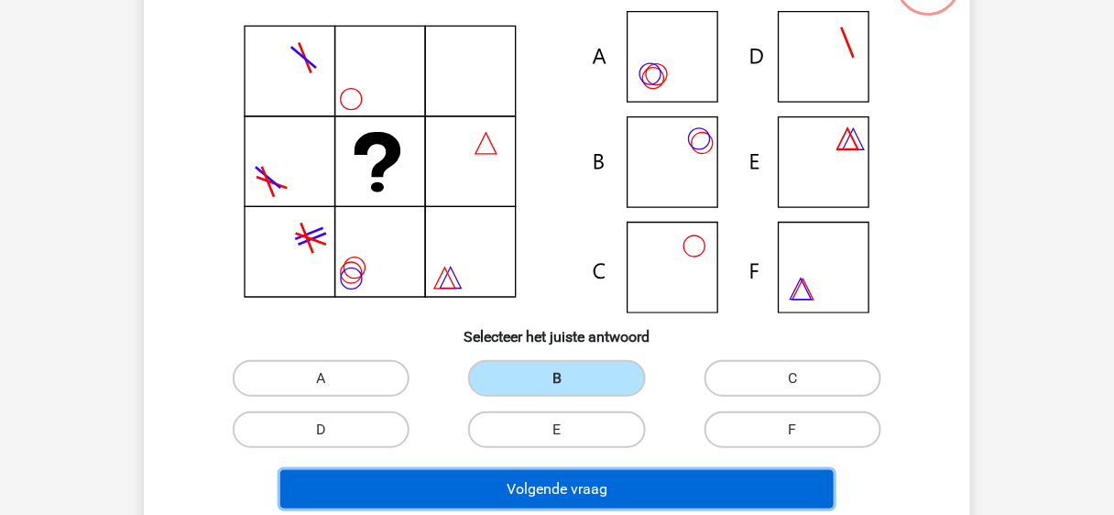
click at [521, 496] on button "Volgende vraag" at bounding box center [557, 489] width 554 height 38
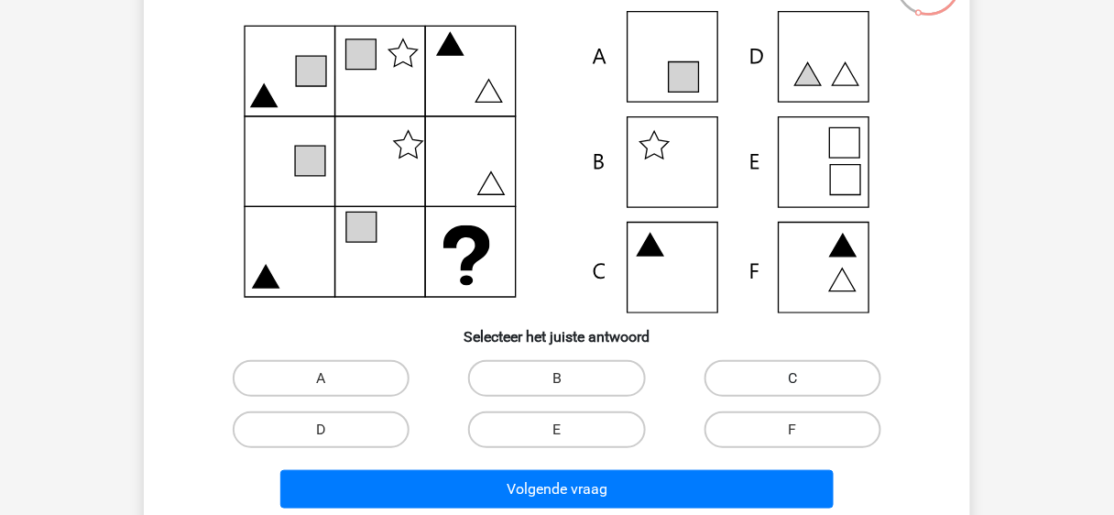
click at [806, 382] on label "C" at bounding box center [793, 378] width 177 height 37
click at [805, 382] on input "C" at bounding box center [799, 384] width 12 height 12
radio input "true"
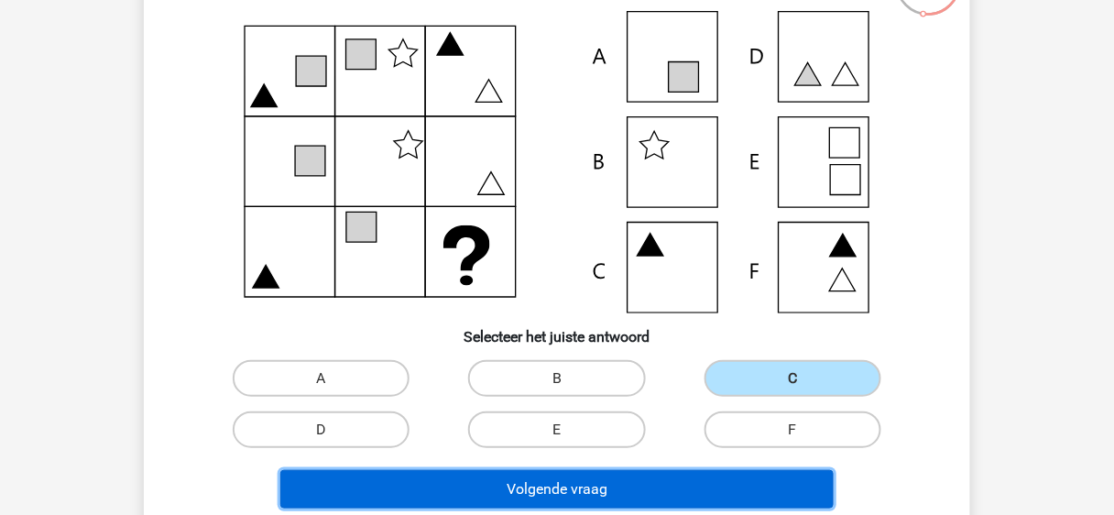
click at [572, 502] on button "Volgende vraag" at bounding box center [557, 489] width 554 height 38
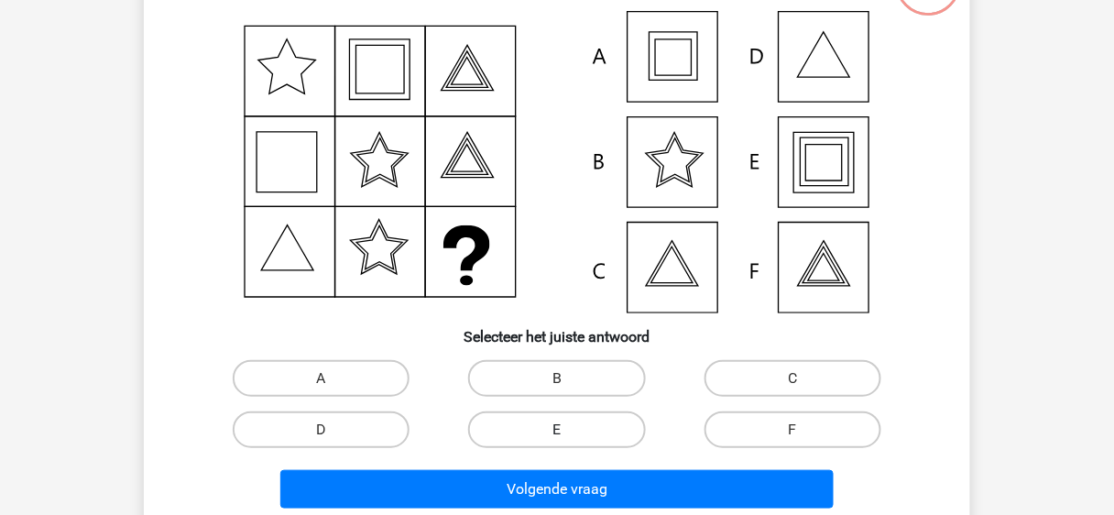
click at [570, 422] on label "E" at bounding box center [556, 429] width 177 height 37
click at [569, 430] on input "E" at bounding box center [563, 436] width 12 height 12
radio input "true"
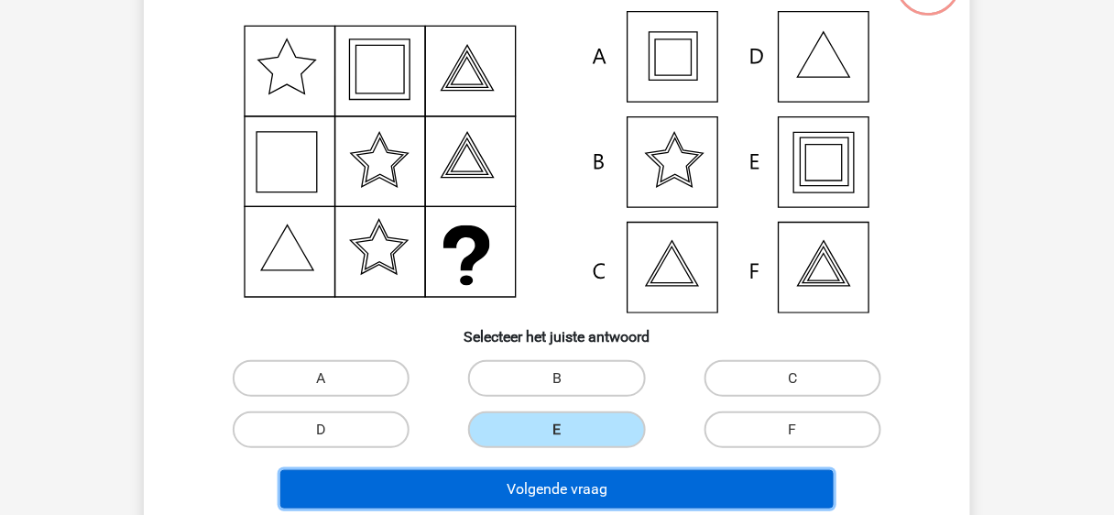
click at [593, 488] on button "Volgende vraag" at bounding box center [557, 489] width 554 height 38
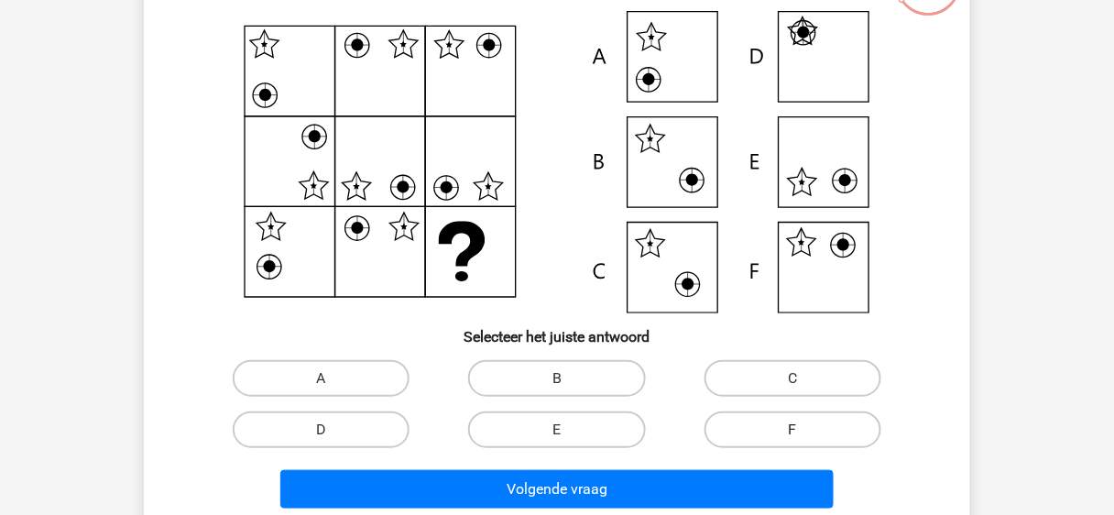
click at [783, 422] on label "F" at bounding box center [793, 429] width 177 height 37
click at [793, 430] on input "F" at bounding box center [799, 436] width 12 height 12
radio input "true"
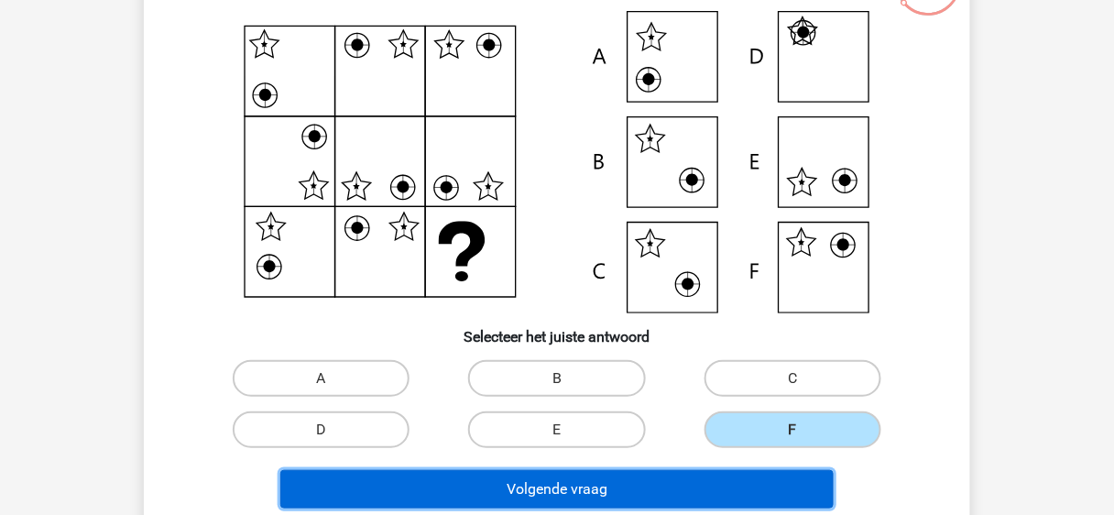
click at [663, 491] on button "Volgende vraag" at bounding box center [557, 489] width 554 height 38
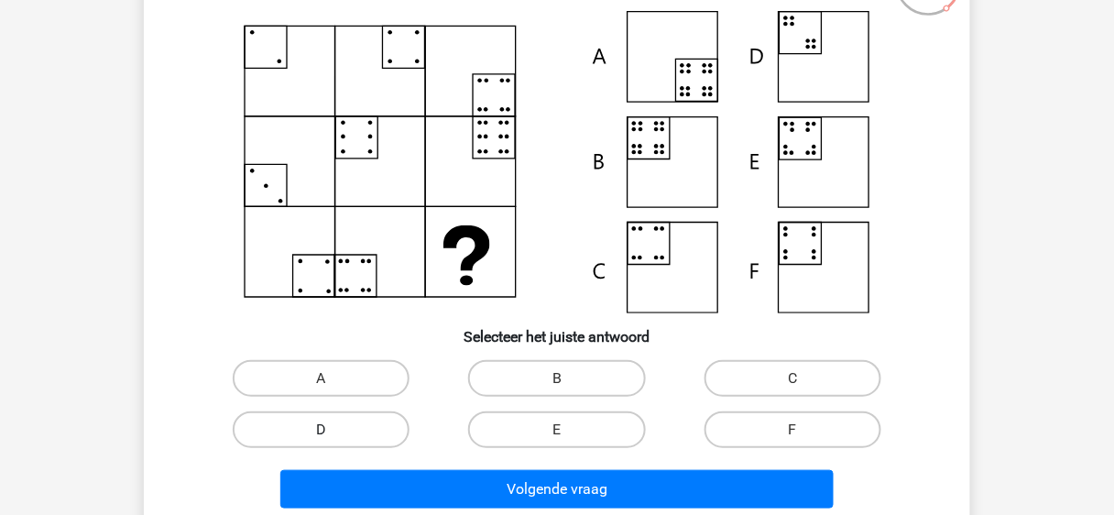
click at [350, 440] on label "D" at bounding box center [321, 429] width 177 height 37
click at [334, 440] on input "D" at bounding box center [328, 436] width 12 height 12
radio input "true"
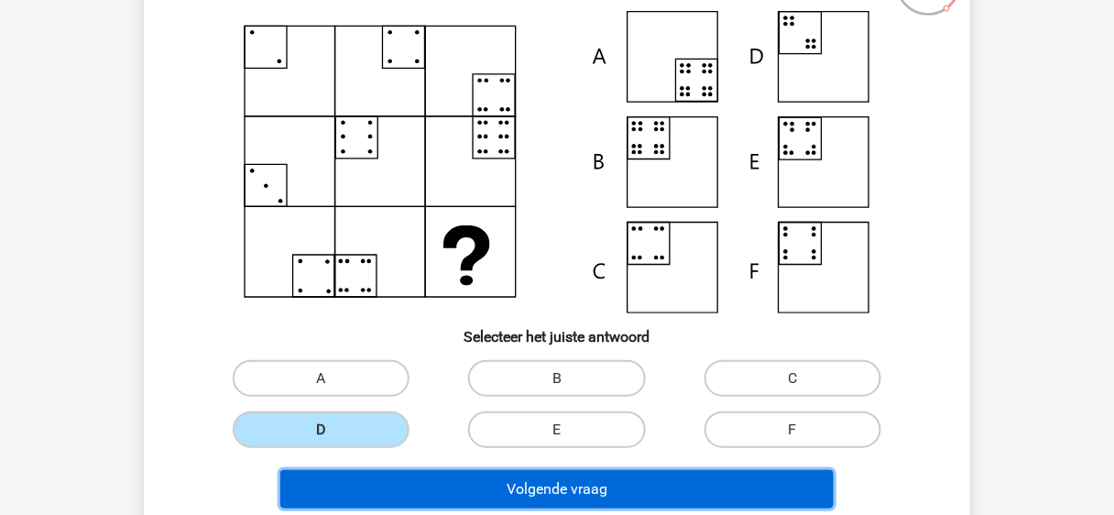
click at [442, 478] on button "Volgende vraag" at bounding box center [557, 489] width 554 height 38
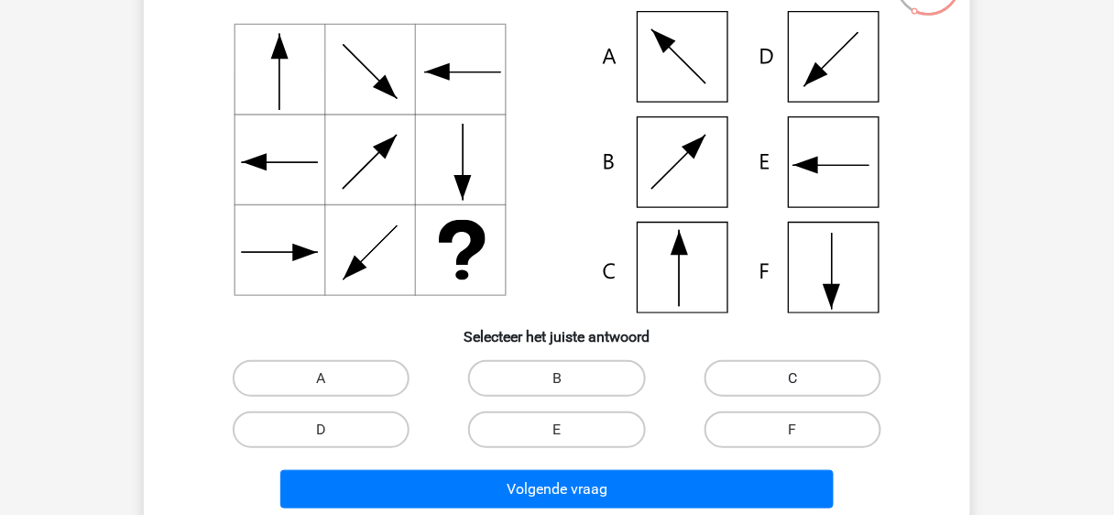
click at [842, 374] on label "C" at bounding box center [793, 378] width 177 height 37
click at [805, 378] on input "C" at bounding box center [799, 384] width 12 height 12
radio input "true"
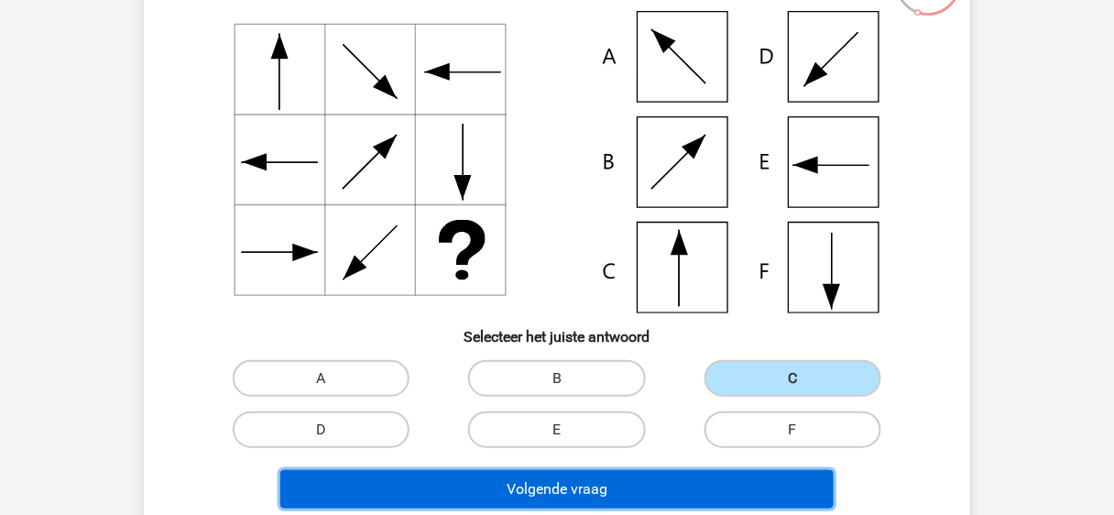
click at [621, 489] on button "Volgende vraag" at bounding box center [557, 489] width 554 height 38
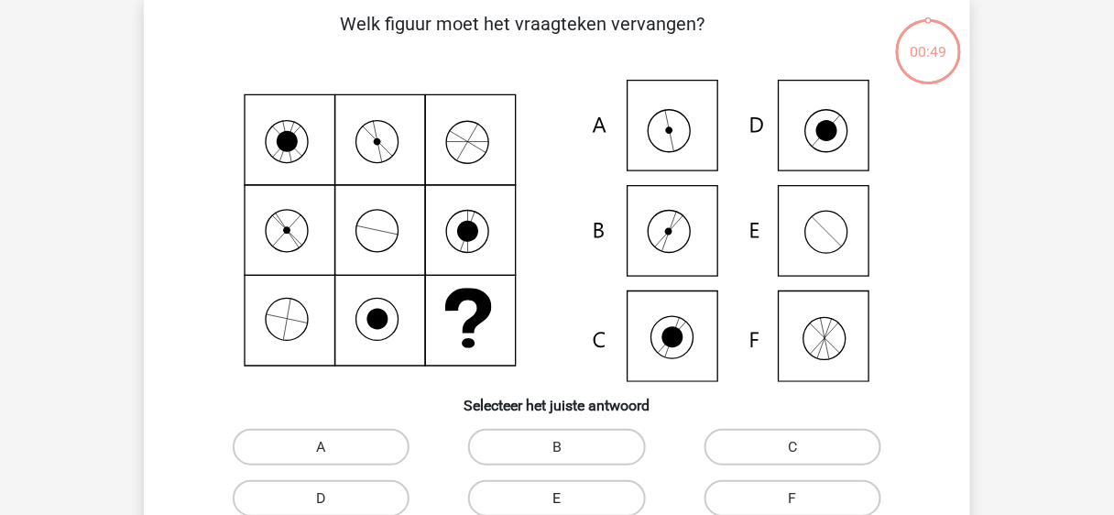
scroll to position [84, 0]
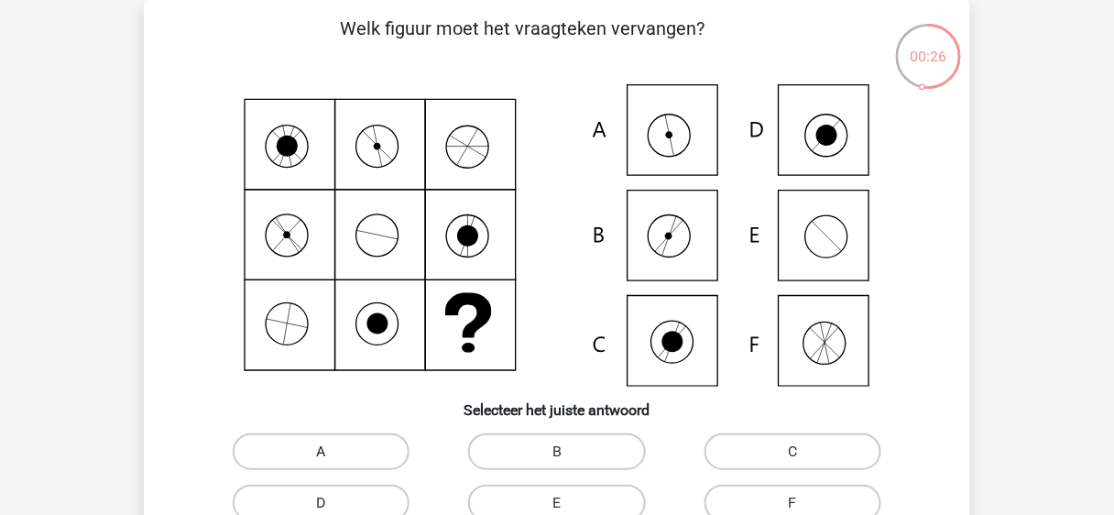
click at [343, 446] on label "A" at bounding box center [321, 451] width 177 height 37
click at [334, 452] on input "A" at bounding box center [328, 458] width 12 height 12
radio input "true"
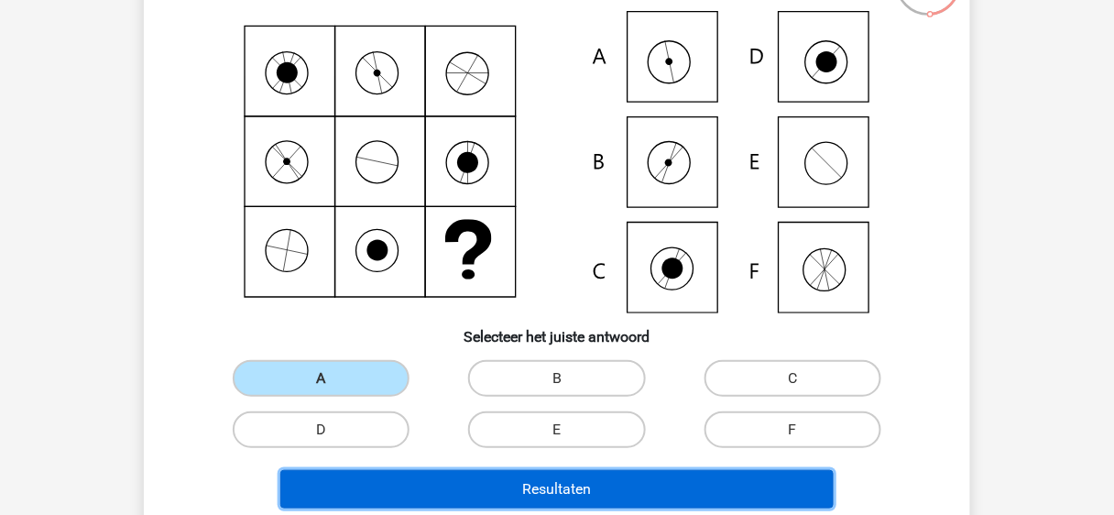
click at [483, 483] on button "Resultaten" at bounding box center [557, 489] width 554 height 38
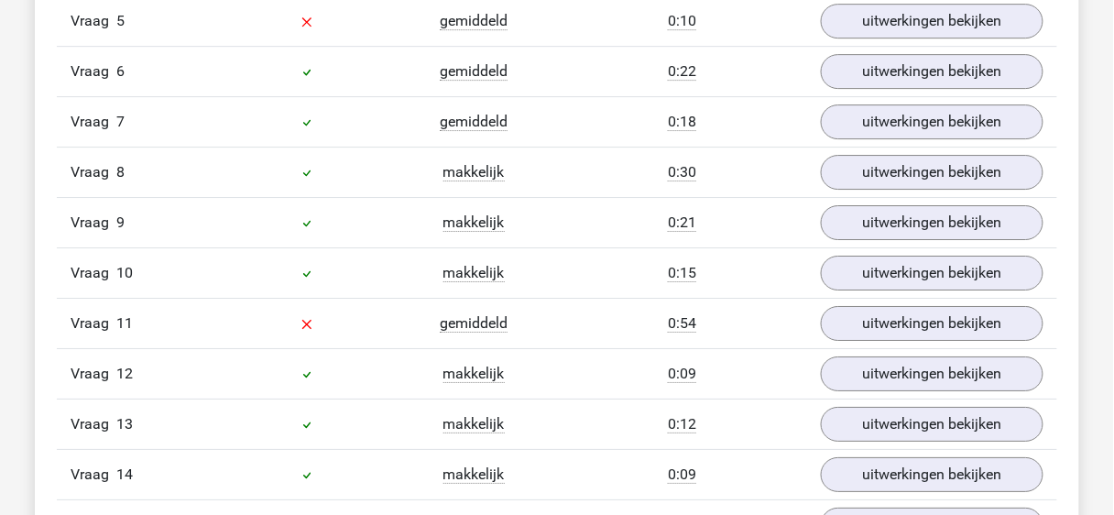
scroll to position [1173, 0]
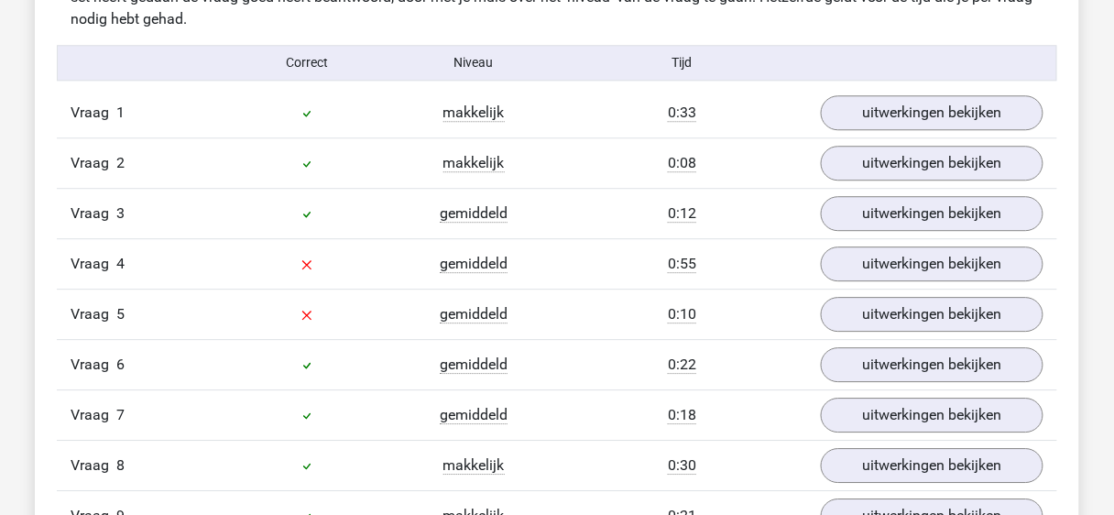
click at [467, 261] on span "gemiddeld" at bounding box center [474, 264] width 68 height 18
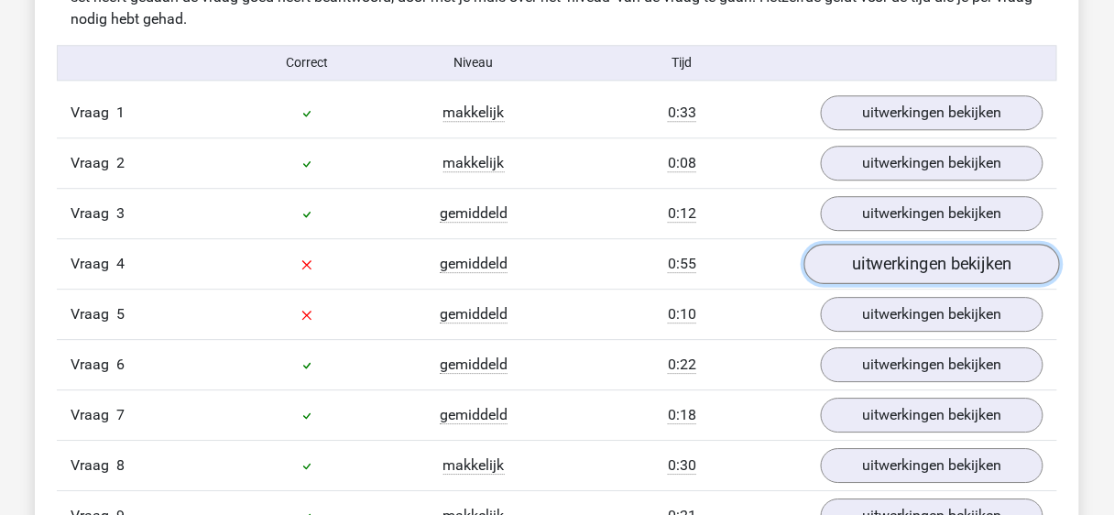
click at [889, 275] on link "uitwerkingen bekijken" at bounding box center [933, 264] width 256 height 40
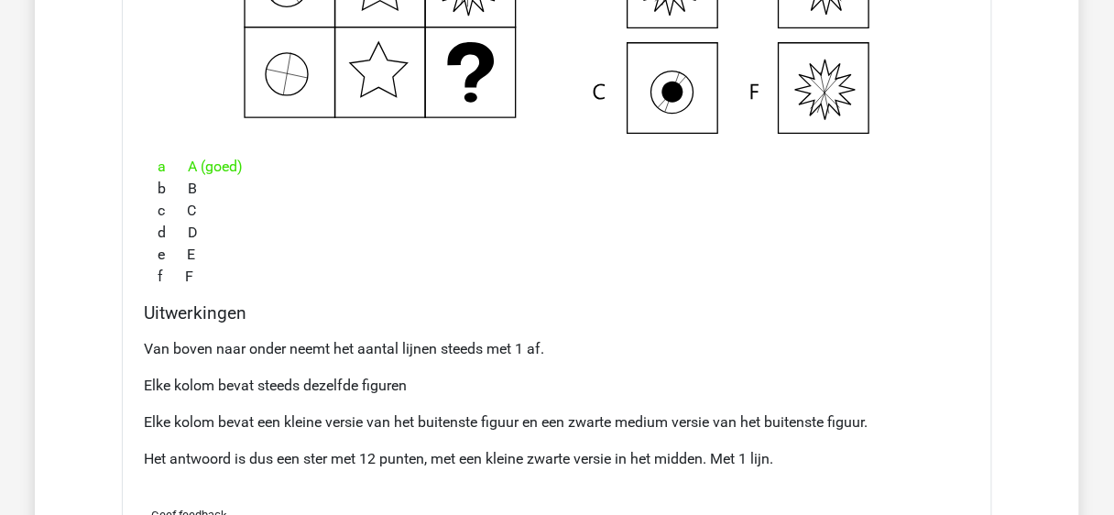
scroll to position [1760, 0]
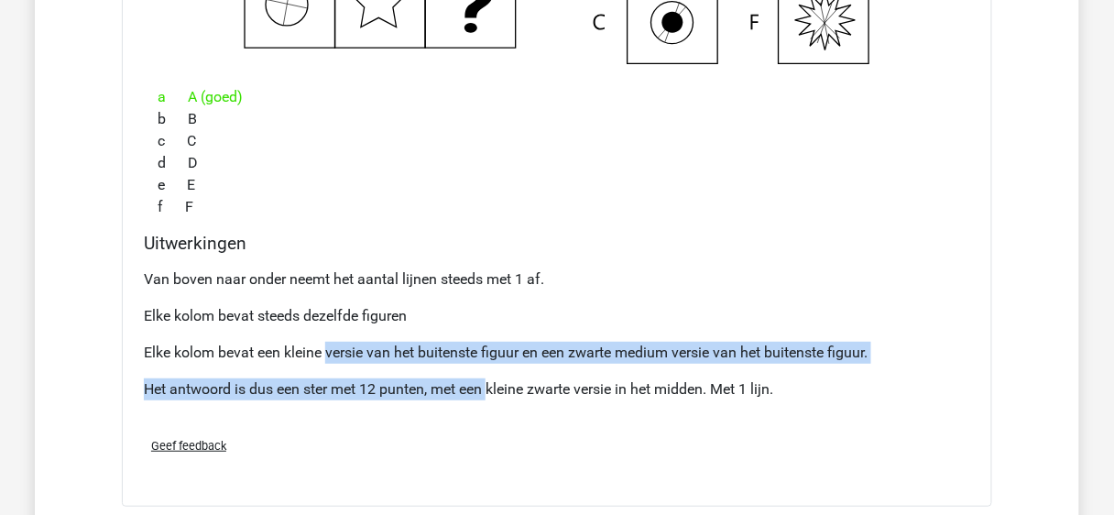
drag, startPoint x: 328, startPoint y: 350, endPoint x: 493, endPoint y: 361, distance: 165.3
click at [493, 361] on div "Van boven naar onder neemt het aantal lijnen steeds met 1 af. Elke kolom bevat …" at bounding box center [557, 341] width 827 height 161
click at [549, 342] on p "Elke kolom bevat een kleine versie van het buitenste figuur en een zwarte mediu…" at bounding box center [557, 353] width 827 height 22
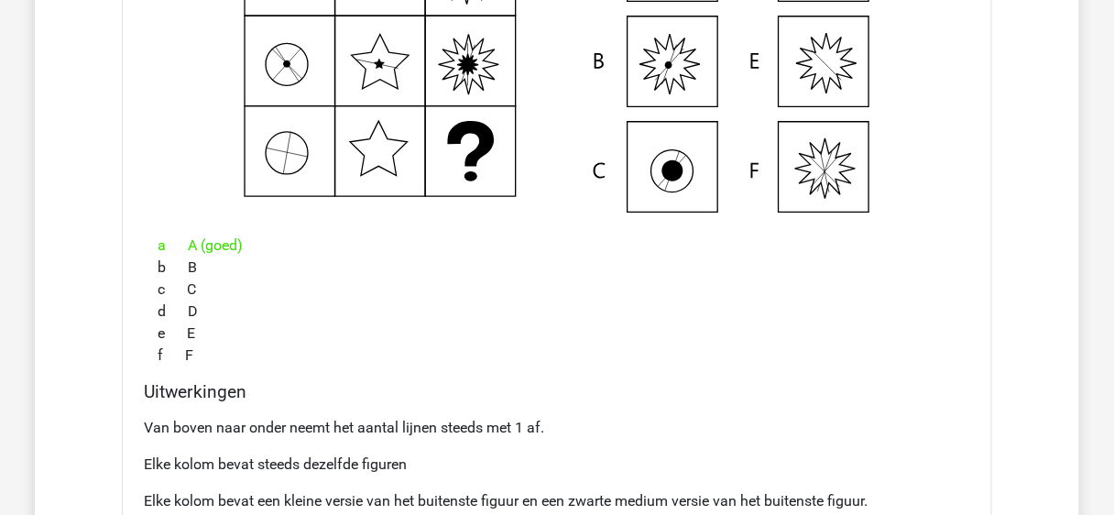
scroll to position [1613, 0]
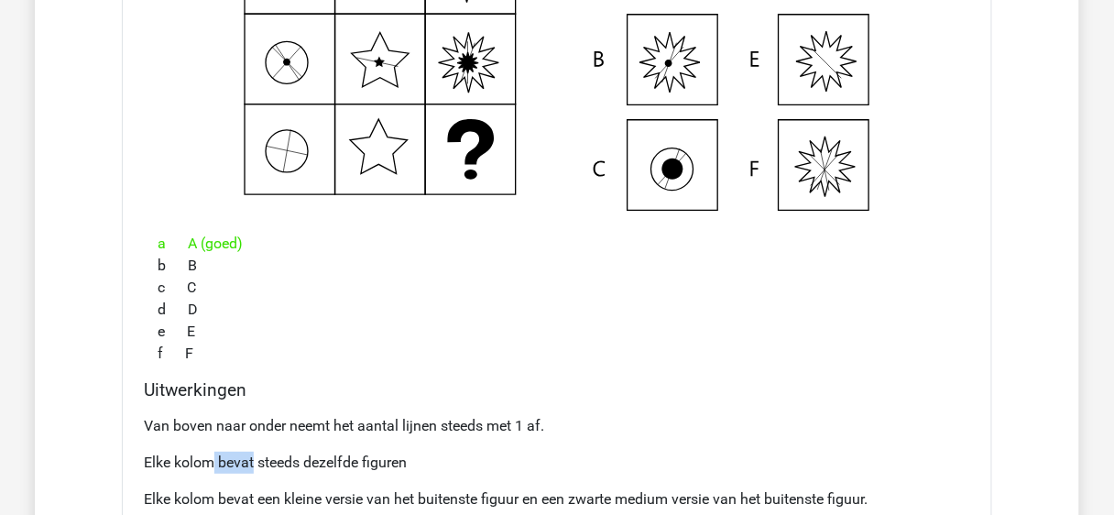
drag, startPoint x: 210, startPoint y: 460, endPoint x: 258, endPoint y: 459, distance: 48.6
click at [258, 459] on p "Elke kolom bevat steeds dezelfde figuren" at bounding box center [557, 463] width 827 height 22
click at [199, 488] on p "Elke kolom bevat een kleine versie van het buitenste figuur en een zwarte mediu…" at bounding box center [557, 499] width 827 height 22
drag, startPoint x: 283, startPoint y: 496, endPoint x: 468, endPoint y: 490, distance: 185.2
click at [468, 490] on p "Elke kolom bevat een kleine versie van het buitenste figuur en een zwarte mediu…" at bounding box center [557, 499] width 827 height 22
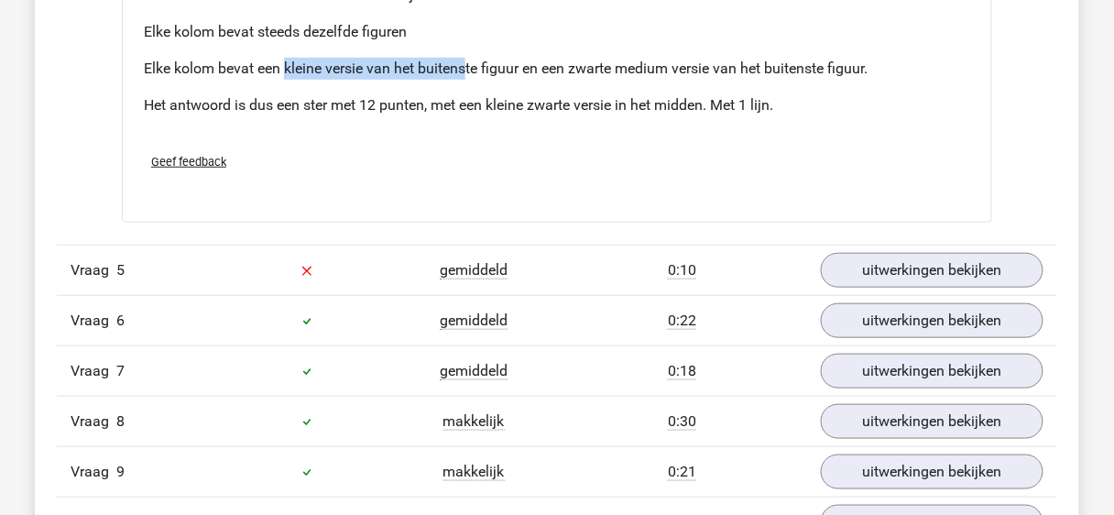
scroll to position [2053, 0]
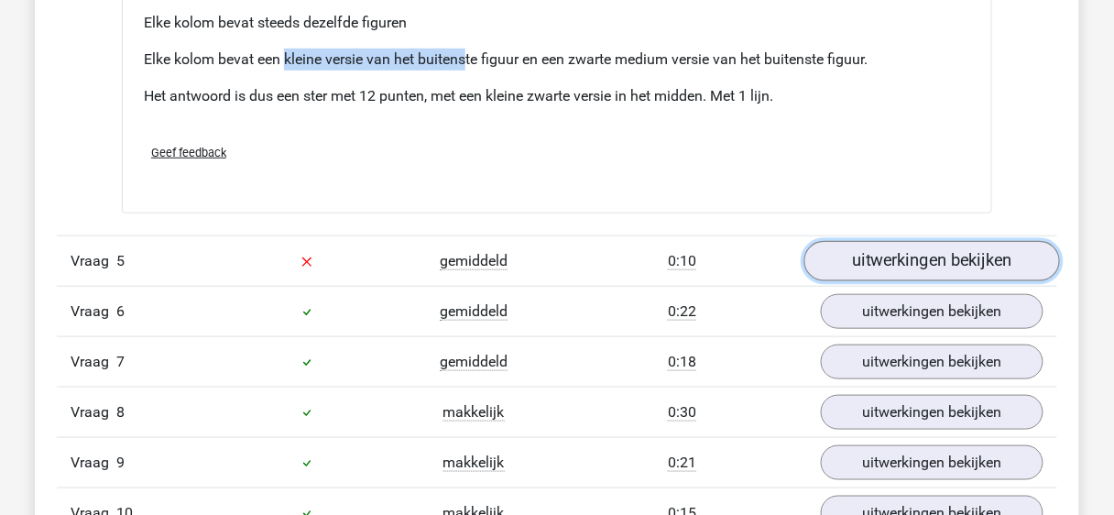
click at [863, 252] on link "uitwerkingen bekijken" at bounding box center [933, 261] width 256 height 40
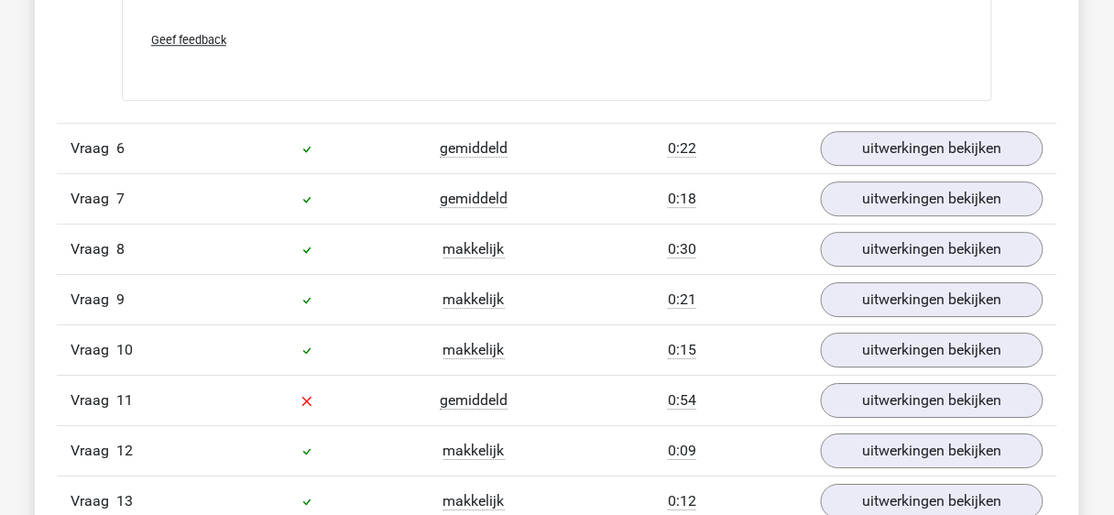
scroll to position [3079, 0]
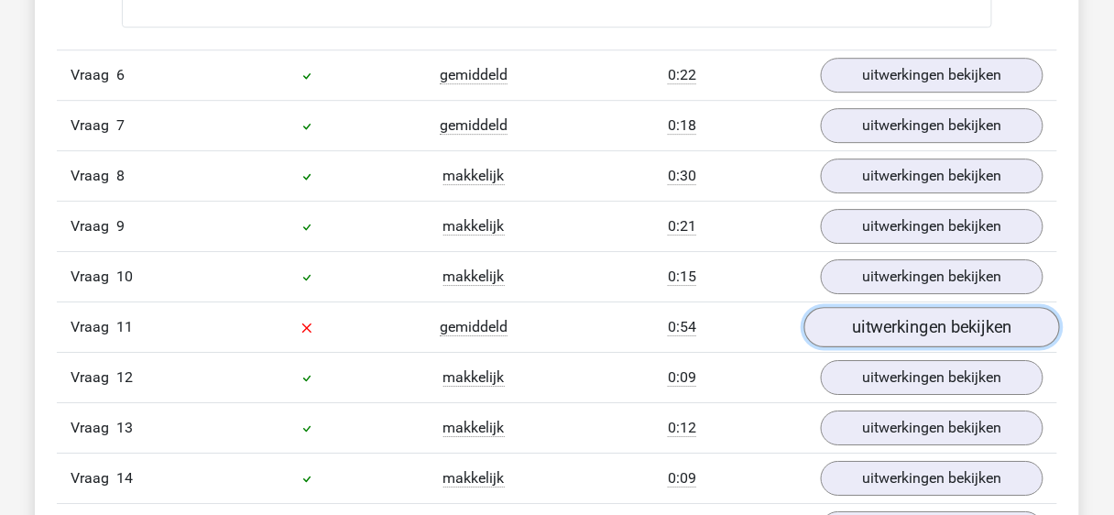
click at [906, 320] on link "uitwerkingen bekijken" at bounding box center [933, 327] width 256 height 40
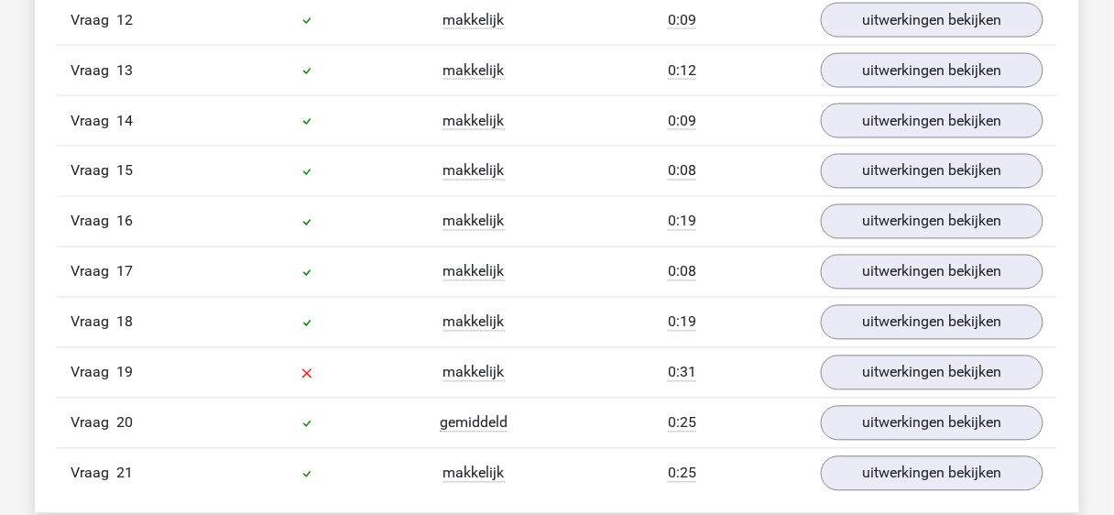
scroll to position [4252, 0]
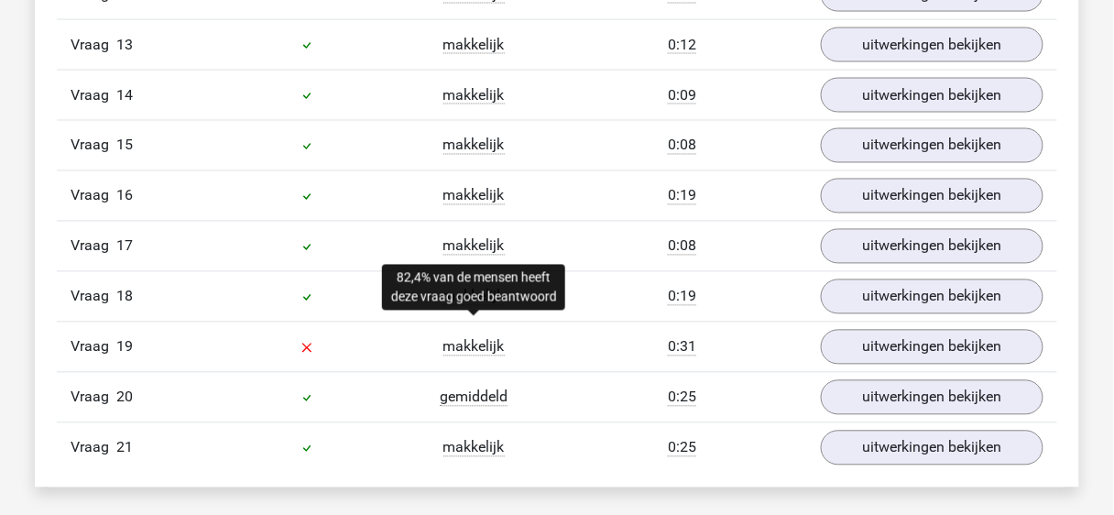
click at [464, 338] on span "makkelijk" at bounding box center [474, 347] width 61 height 18
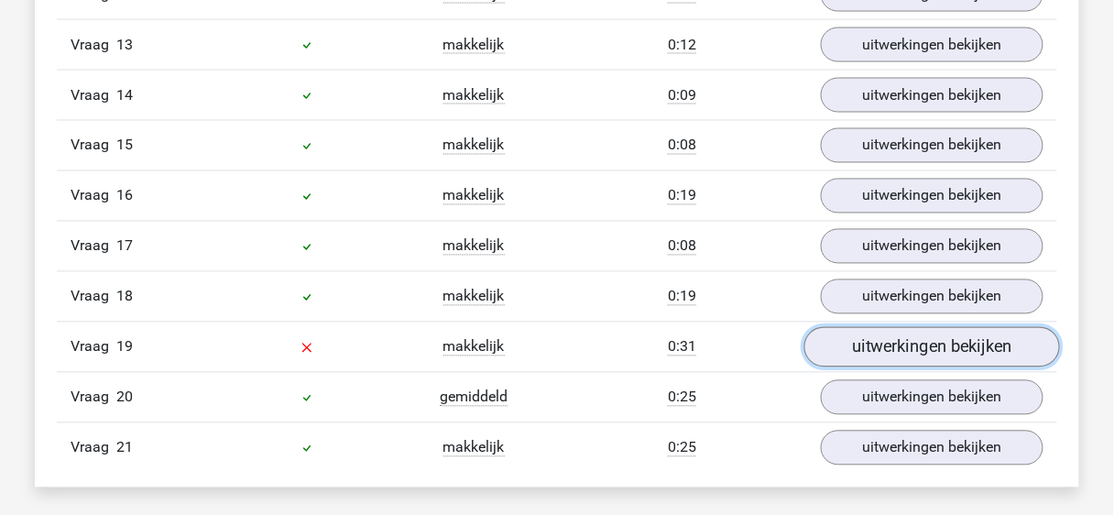
click at [928, 328] on link "uitwerkingen bekijken" at bounding box center [933, 348] width 256 height 40
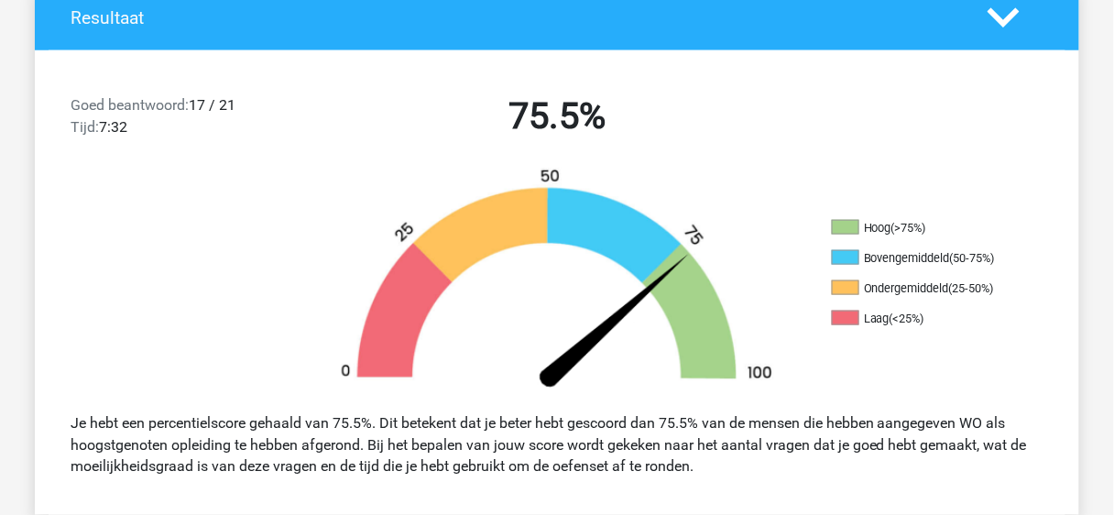
scroll to position [440, 0]
